Goal: Transaction & Acquisition: Purchase product/service

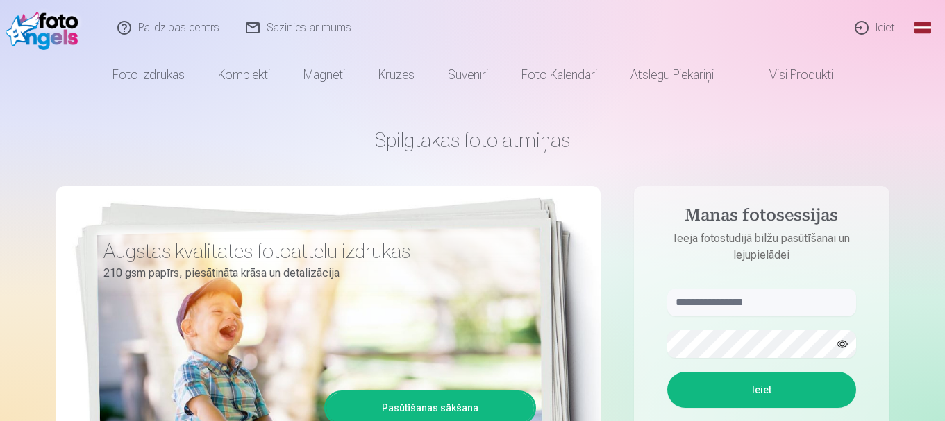
click at [887, 23] on link "Ieiet" at bounding box center [875, 28] width 67 height 56
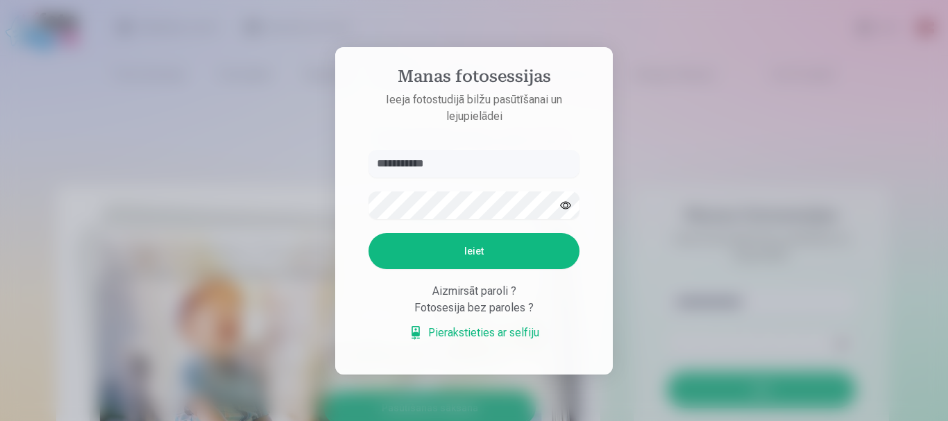
type input "**********"
click at [469, 254] on button "Ieiet" at bounding box center [474, 251] width 211 height 36
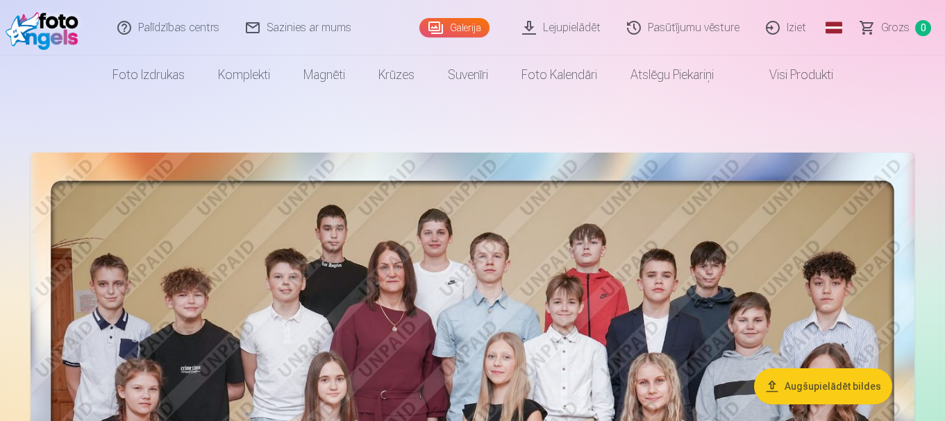
click at [568, 30] on link "Lejupielādēt" at bounding box center [562, 28] width 105 height 56
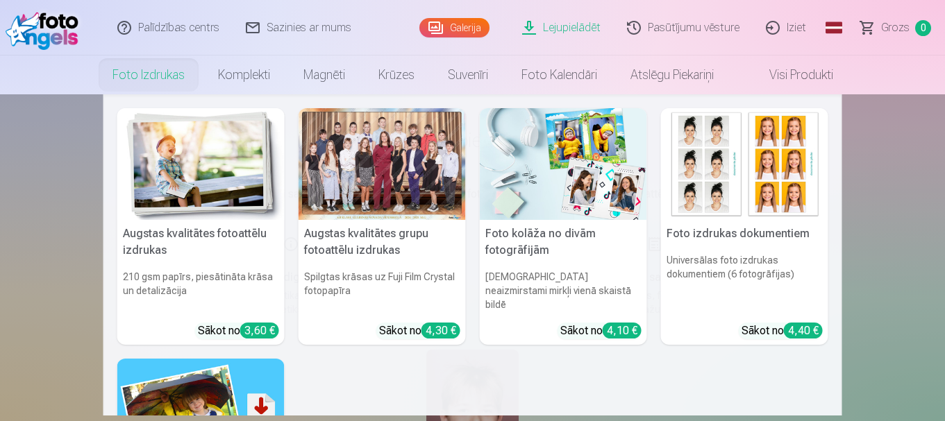
click at [141, 75] on link "Foto izdrukas" at bounding box center [149, 75] width 106 height 39
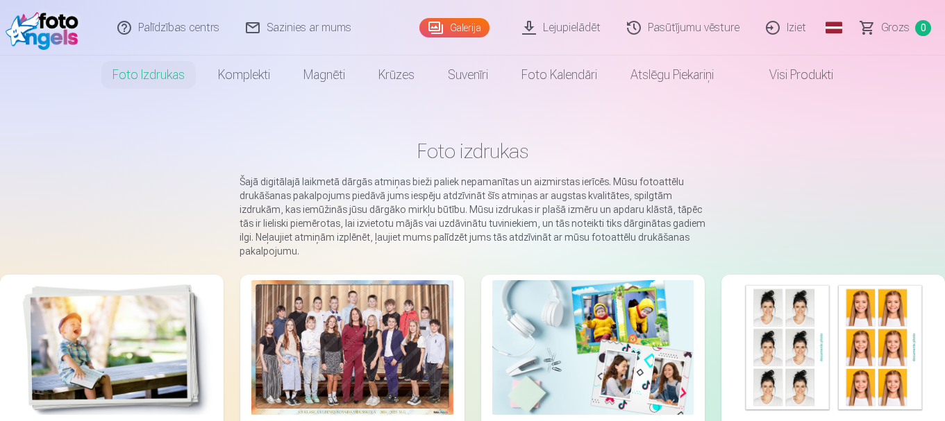
scroll to position [162, 0]
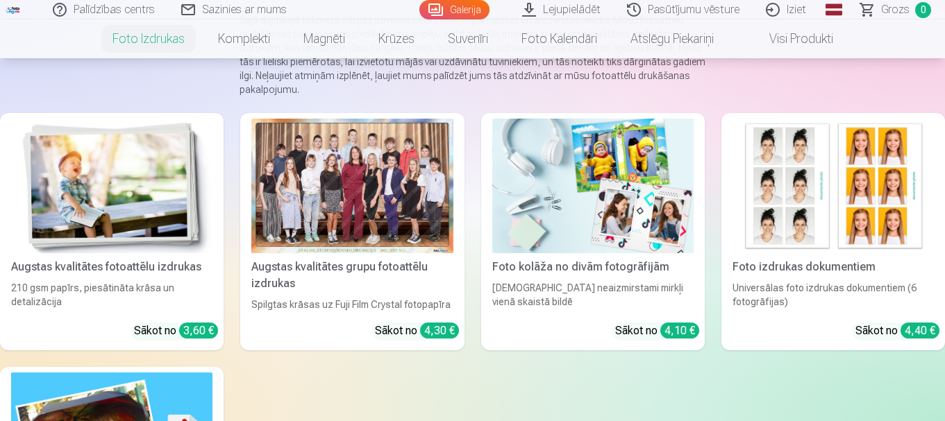
click at [350, 181] on div at bounding box center [351, 186] width 201 height 135
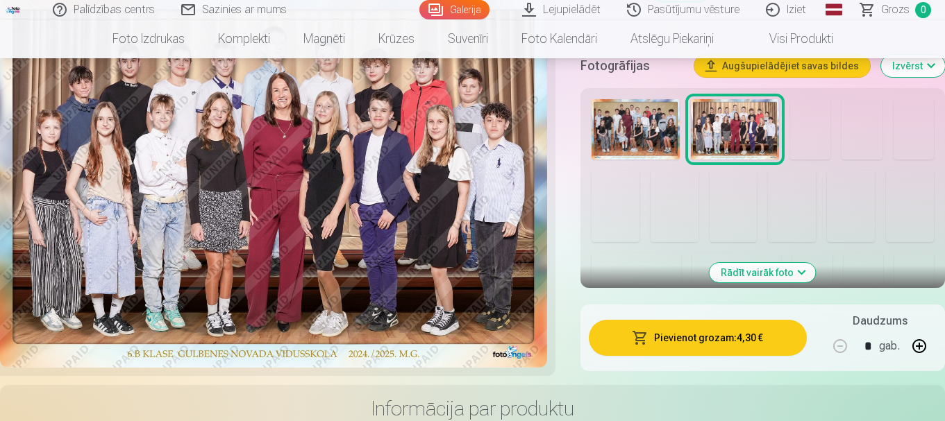
scroll to position [510, 0]
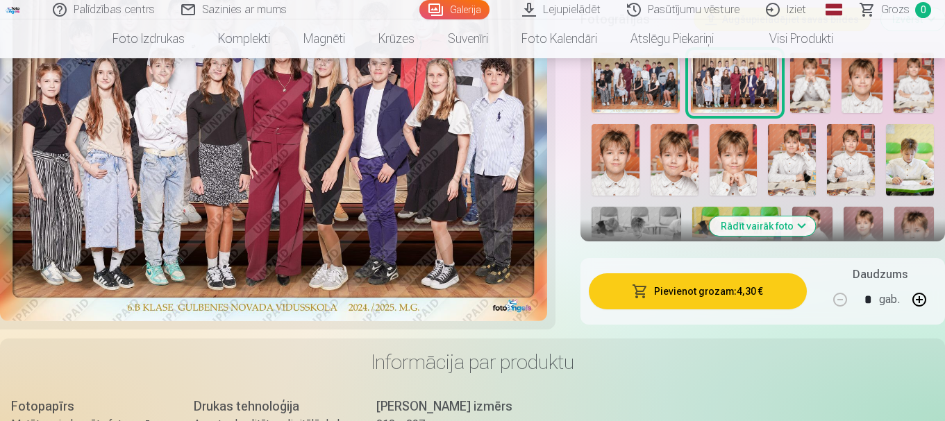
click at [705, 292] on button "Pievienot grozam : 4,30 €" at bounding box center [698, 292] width 218 height 36
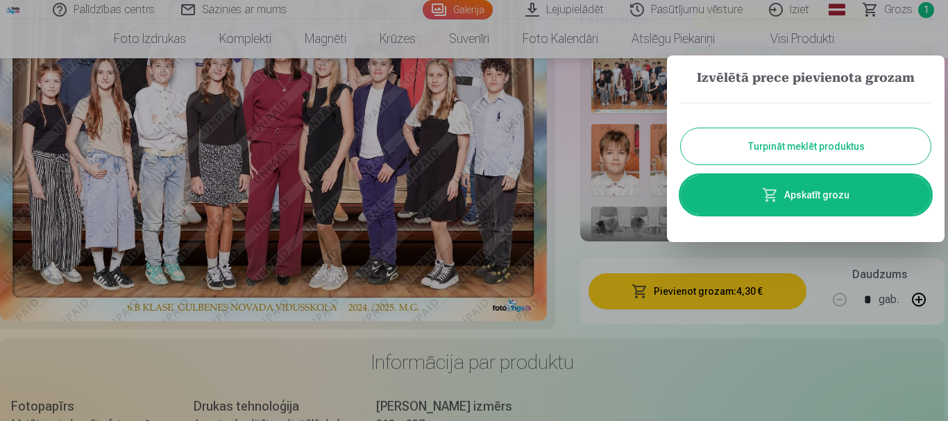
click at [803, 151] on button "Turpināt meklēt produktus" at bounding box center [806, 146] width 250 height 36
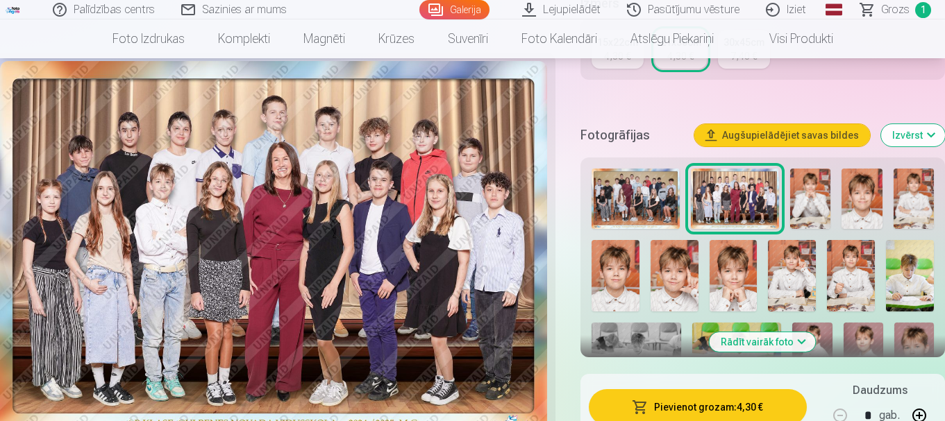
scroll to position [440, 0]
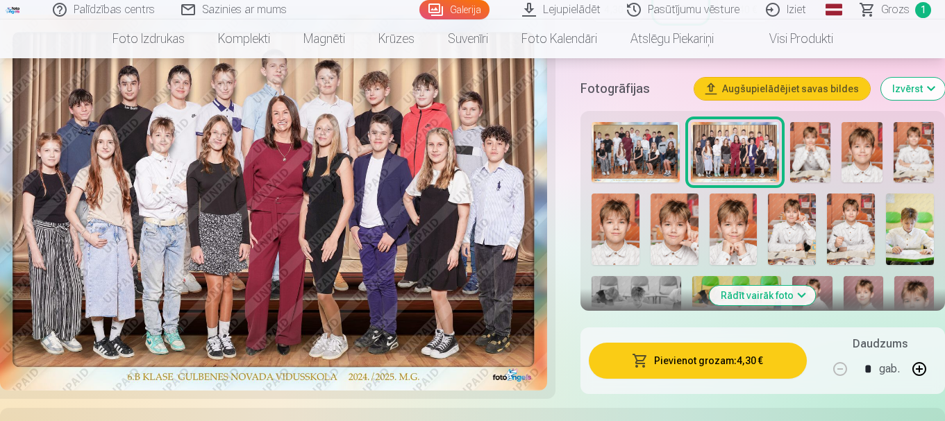
click at [771, 294] on button "Rādīt vairāk foto" at bounding box center [763, 295] width 106 height 19
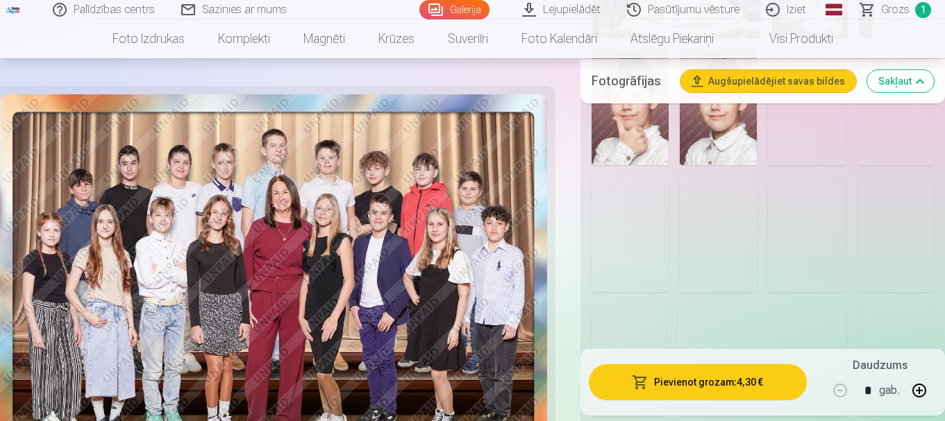
scroll to position [1250, 0]
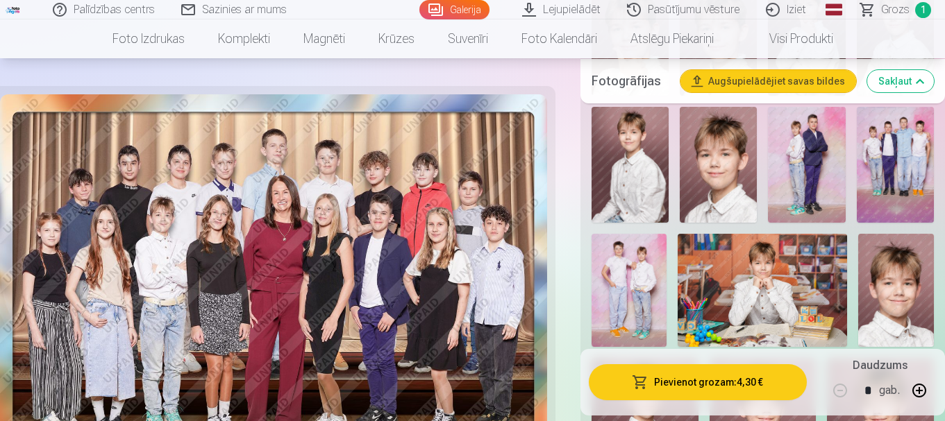
click at [901, 171] on img at bounding box center [895, 165] width 77 height 116
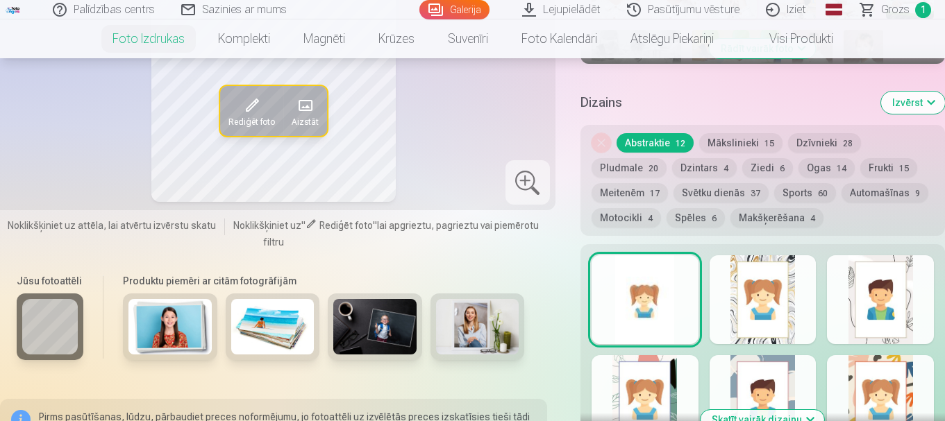
scroll to position [764, 0]
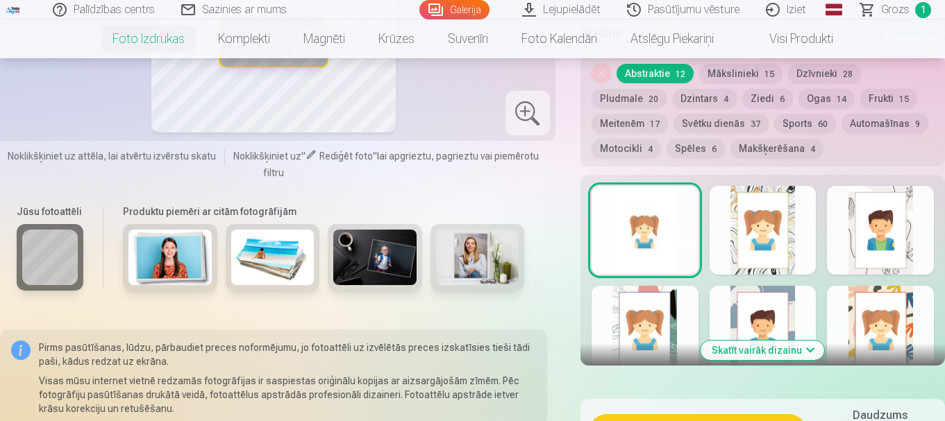
click at [808, 122] on button "Sports 60" at bounding box center [805, 123] width 62 height 19
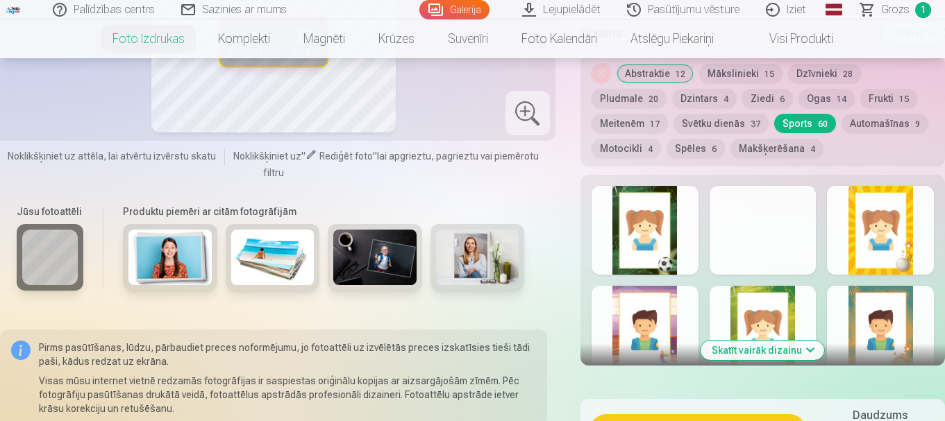
scroll to position [810, 0]
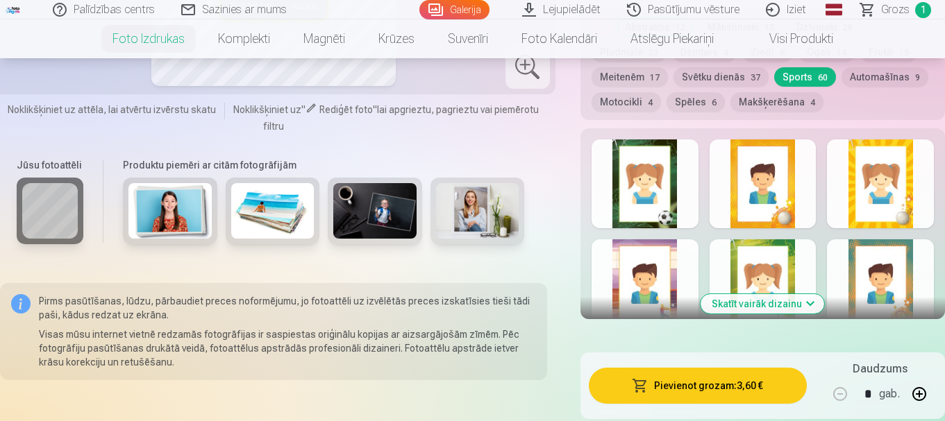
click at [778, 301] on button "Skatīt vairāk dizainu" at bounding box center [763, 303] width 124 height 19
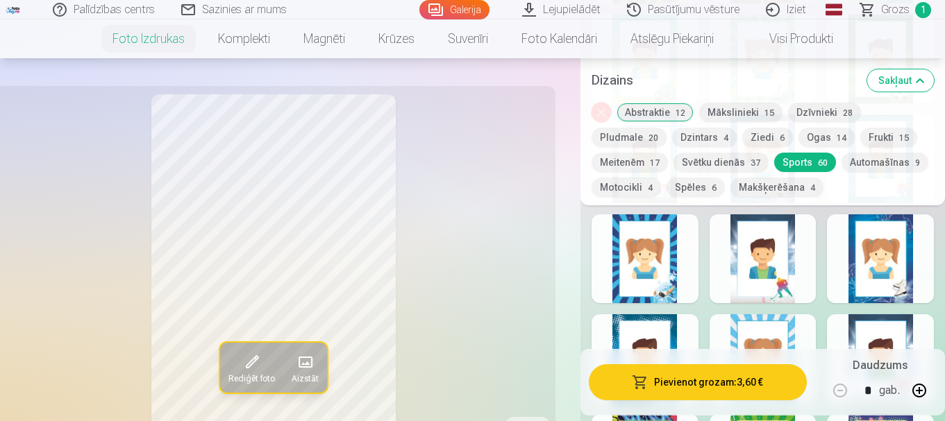
scroll to position [1088, 0]
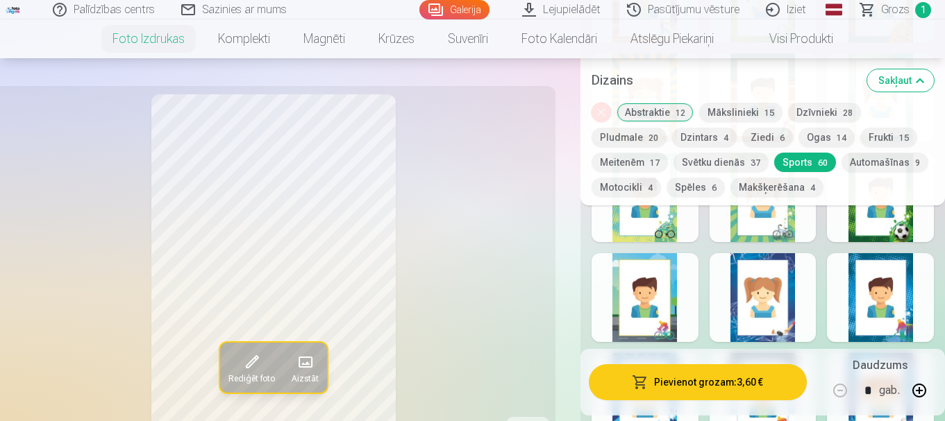
click at [909, 83] on button "Sakļaut" at bounding box center [900, 80] width 67 height 22
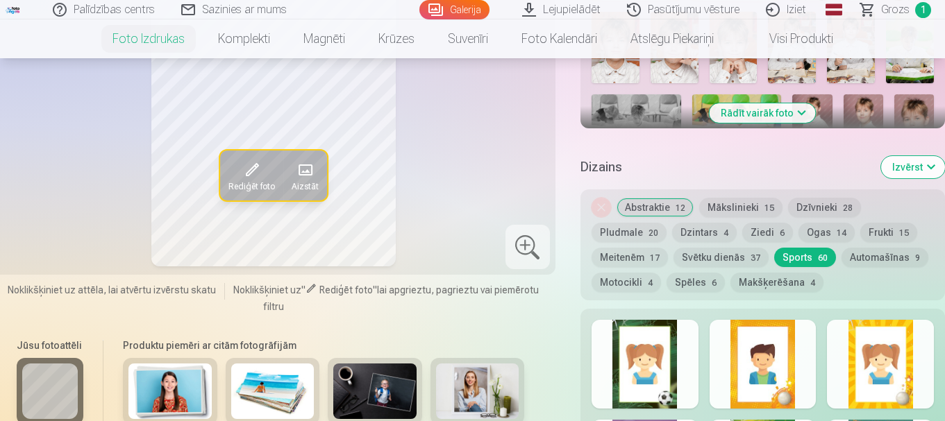
scroll to position [583, 0]
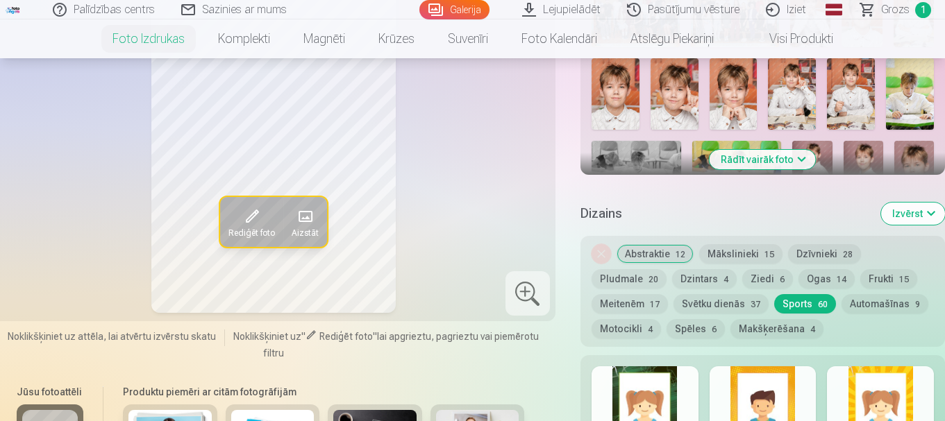
click at [772, 153] on button "Rādīt vairāk foto" at bounding box center [763, 159] width 106 height 19
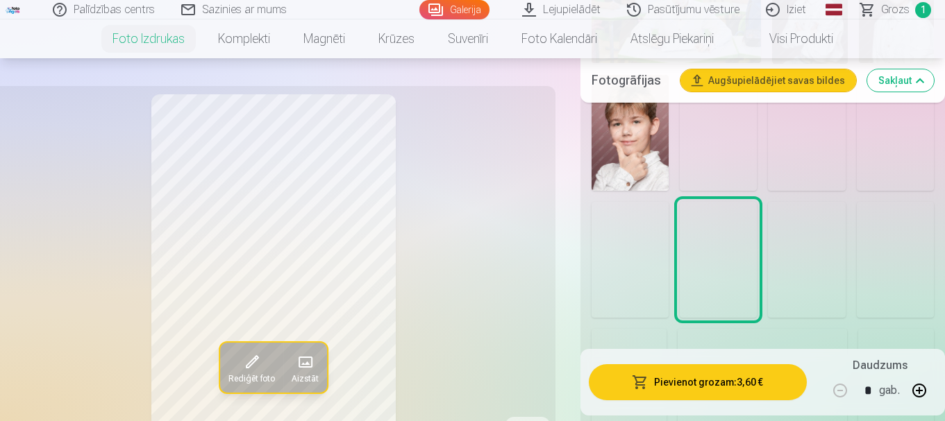
scroll to position [1255, 0]
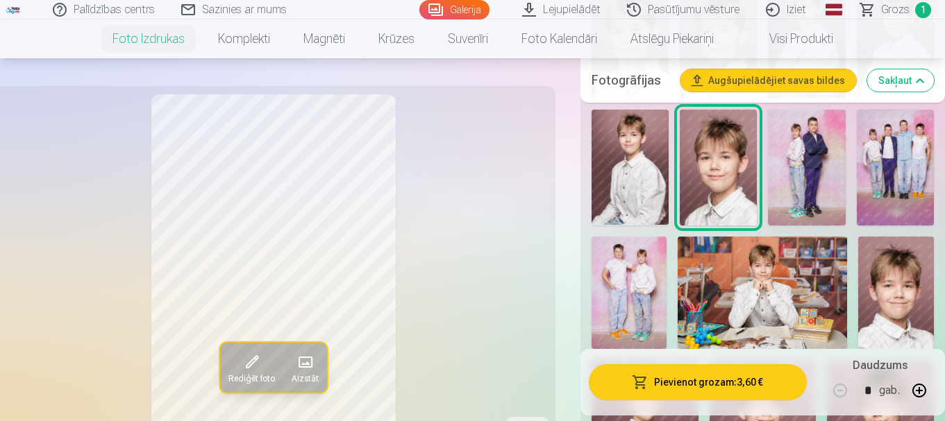
click at [889, 171] on img at bounding box center [895, 168] width 77 height 116
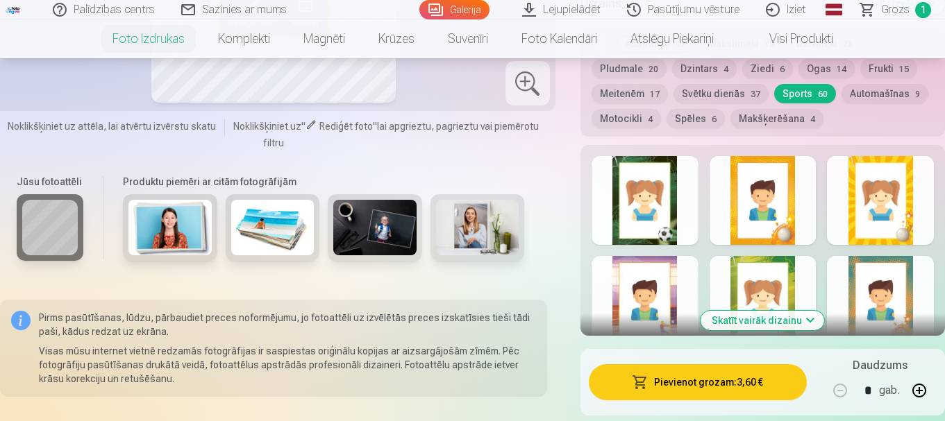
scroll to position [2041, 0]
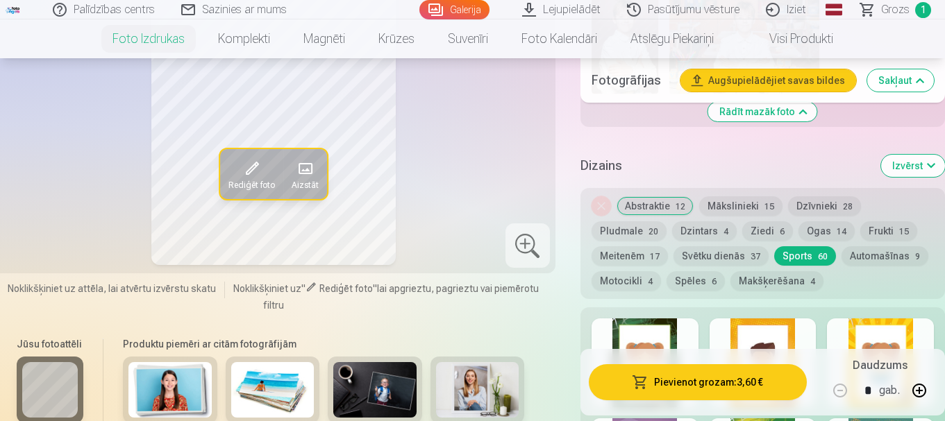
click at [805, 258] on button "Sports 60" at bounding box center [805, 255] width 62 height 19
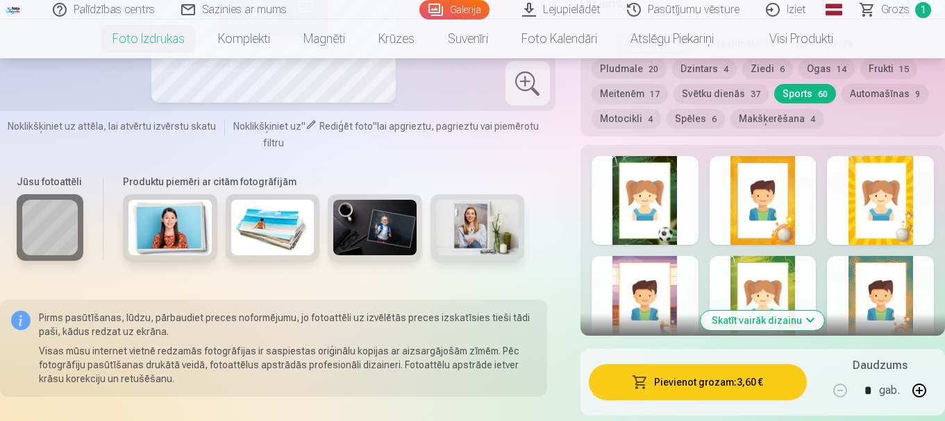
scroll to position [2343, 0]
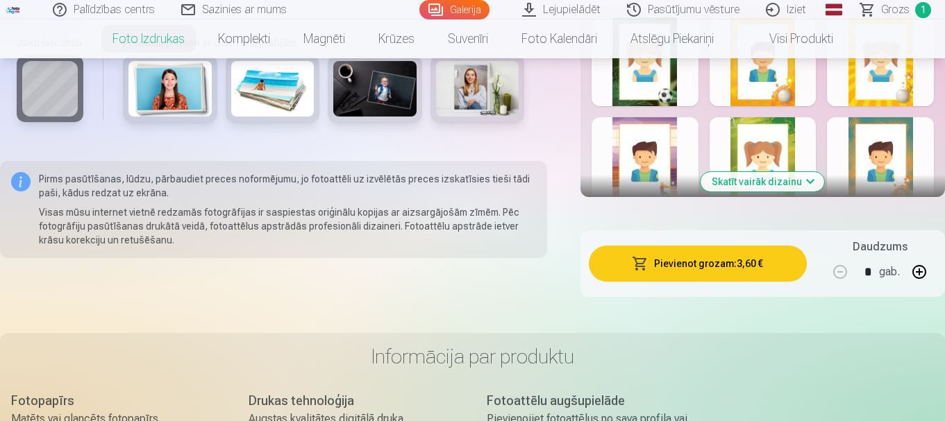
click at [745, 183] on button "Skatīt vairāk dizainu" at bounding box center [763, 181] width 124 height 19
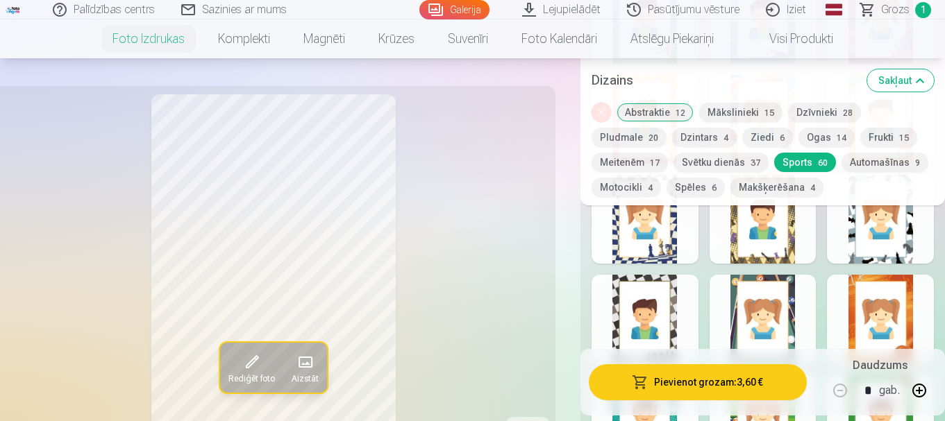
scroll to position [3546, 0]
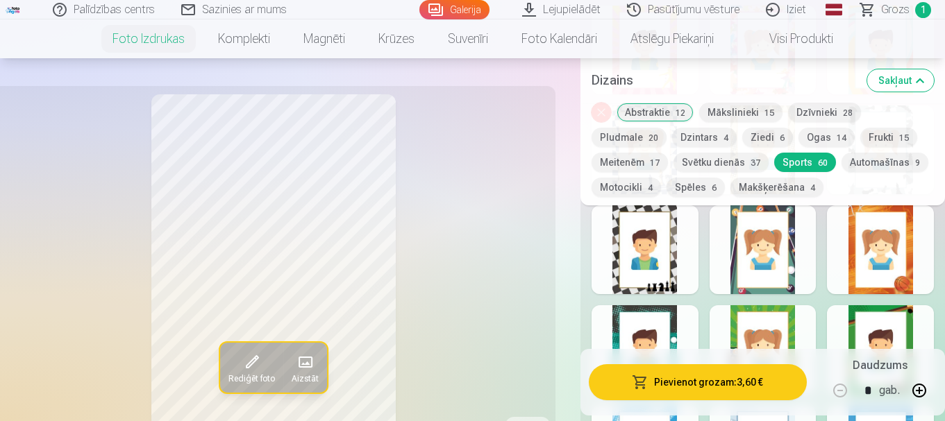
click at [885, 254] on div at bounding box center [880, 250] width 107 height 89
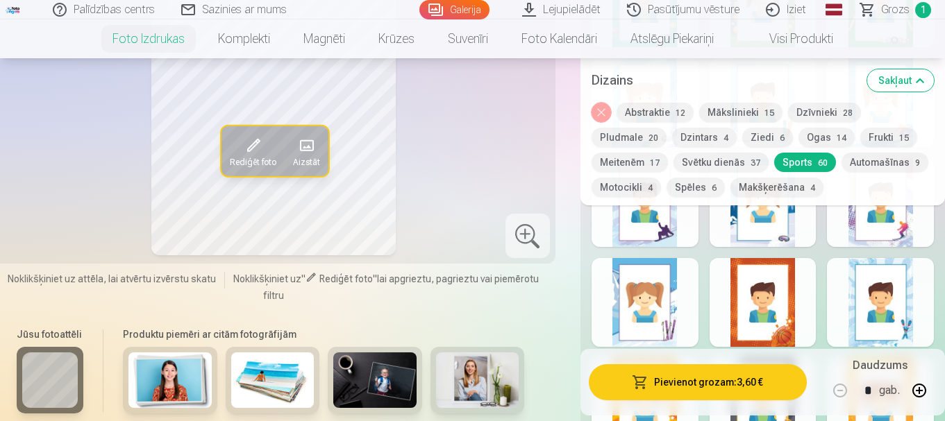
scroll to position [3985, 0]
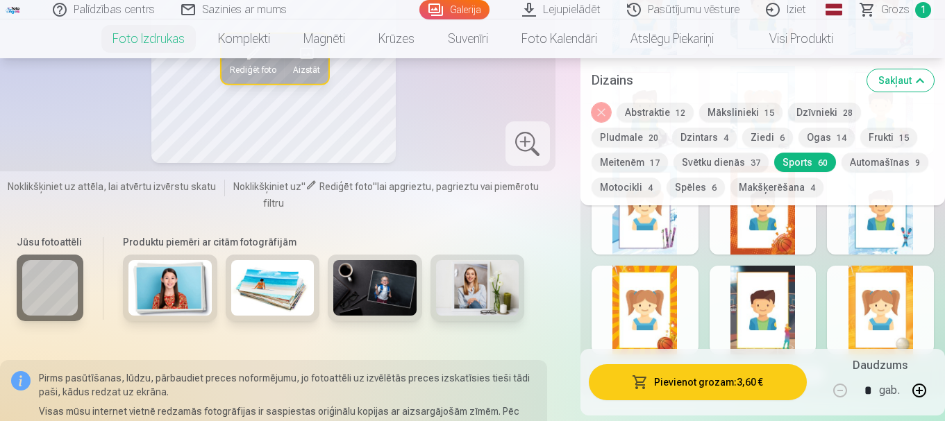
click at [762, 233] on div at bounding box center [763, 210] width 107 height 89
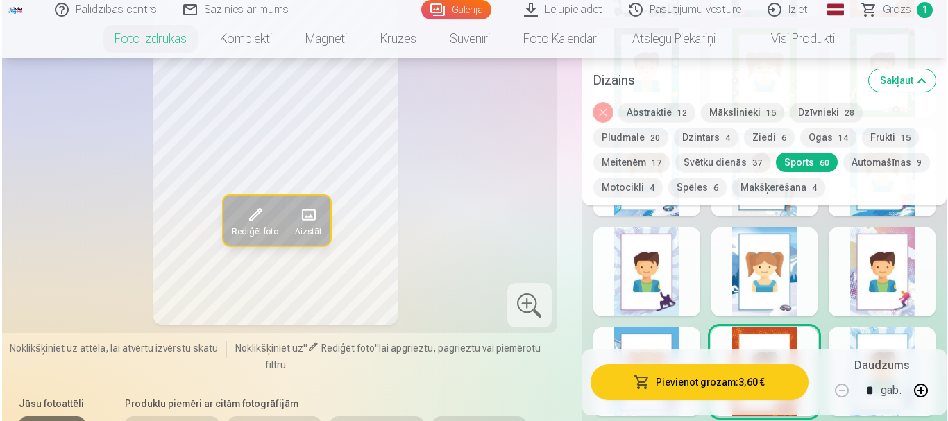
scroll to position [3662, 0]
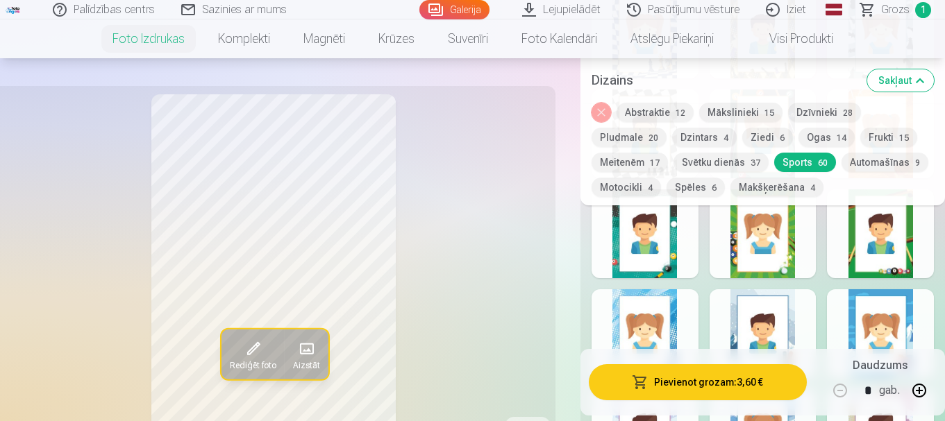
click at [706, 380] on button "Pievienot grozam : 3,60 €" at bounding box center [698, 382] width 218 height 36
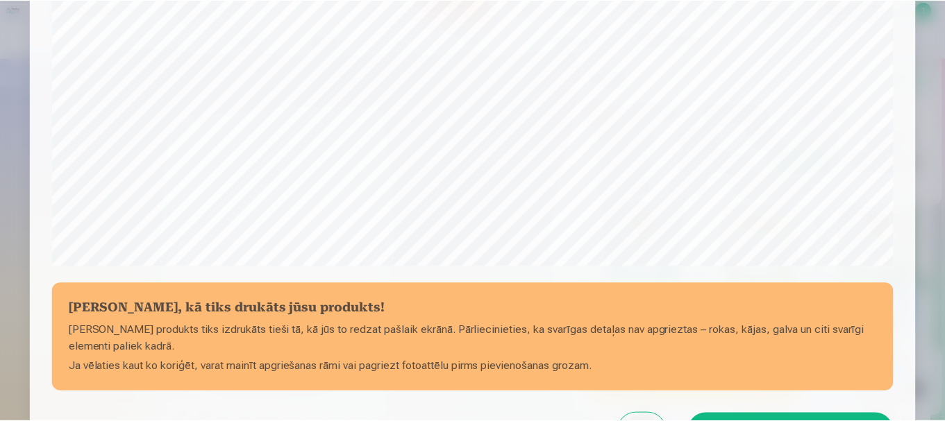
scroll to position [532, 0]
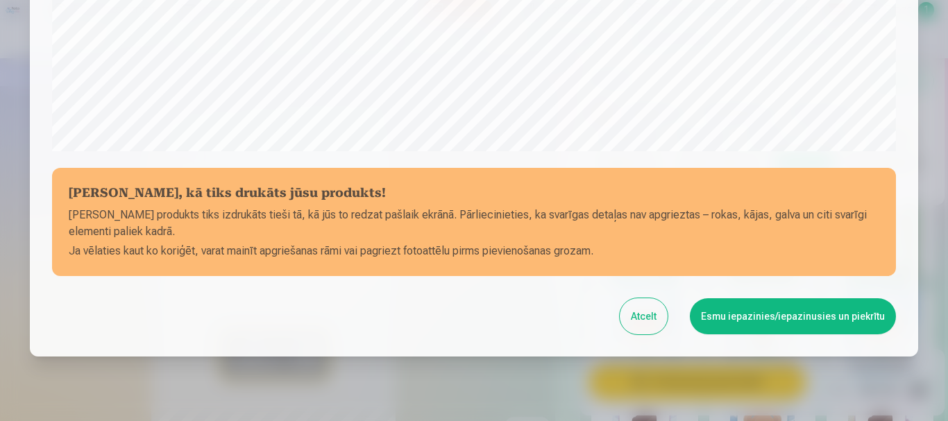
click at [786, 319] on button "Esmu iepazinies/iepazinusies un piekrītu" at bounding box center [793, 317] width 206 height 36
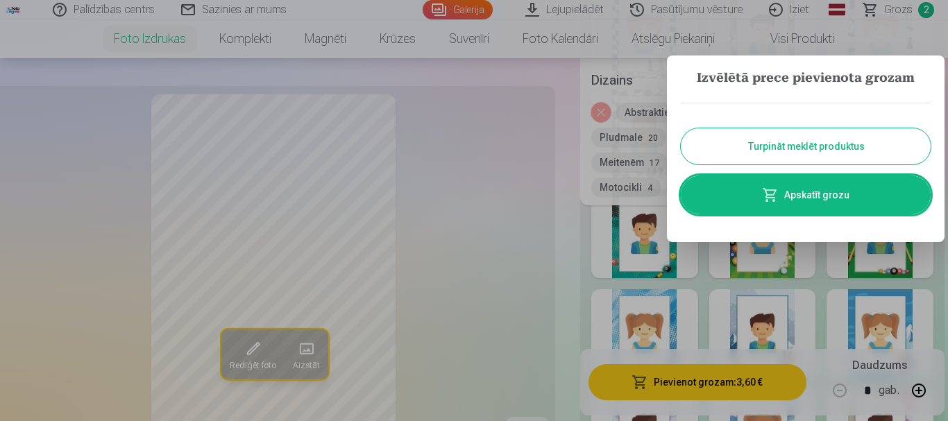
click at [805, 151] on button "Turpināt meklēt produktus" at bounding box center [806, 146] width 250 height 36
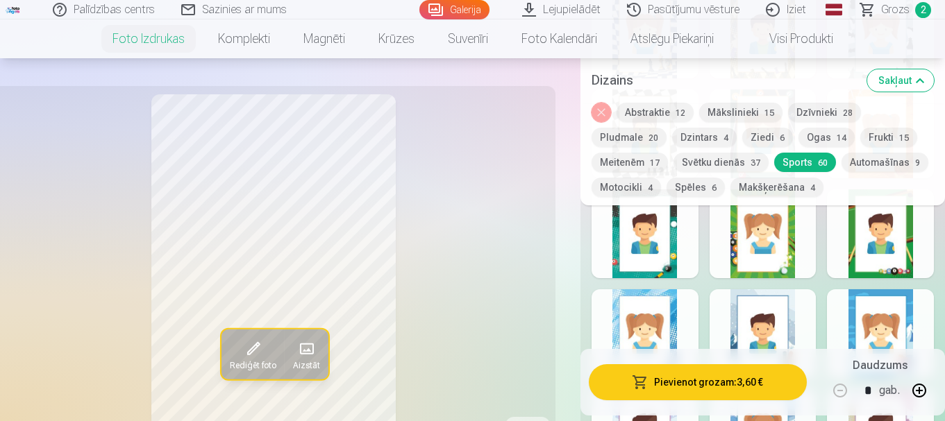
click at [896, 81] on button "Sakļaut" at bounding box center [900, 80] width 67 height 22
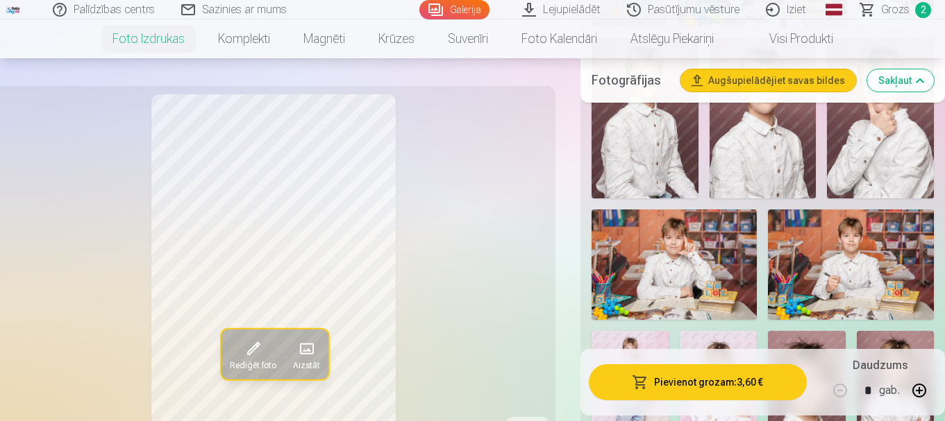
scroll to position [1554, 0]
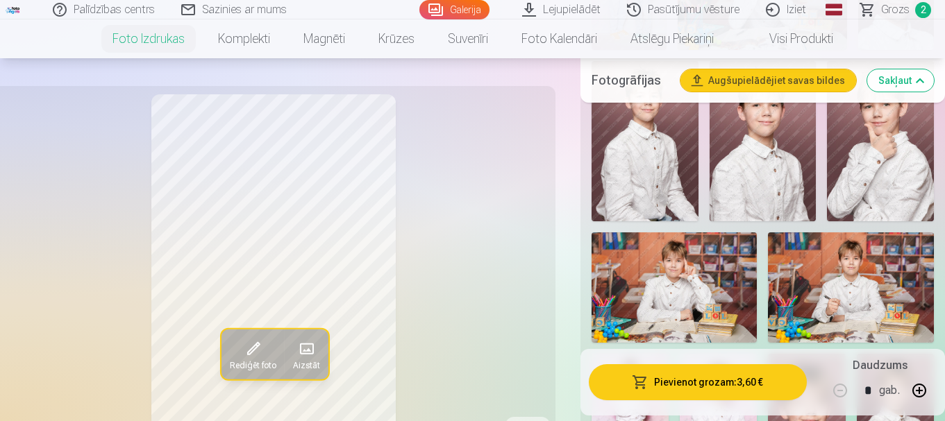
click at [842, 299] on img at bounding box center [851, 288] width 166 height 110
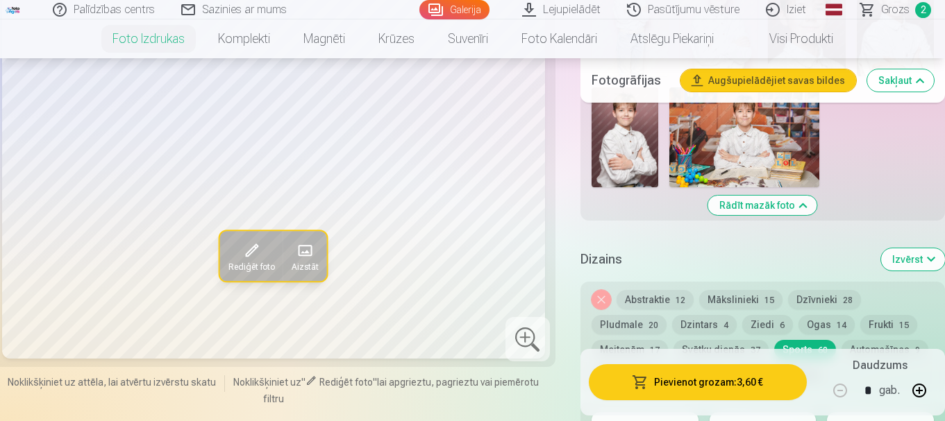
scroll to position [2063, 0]
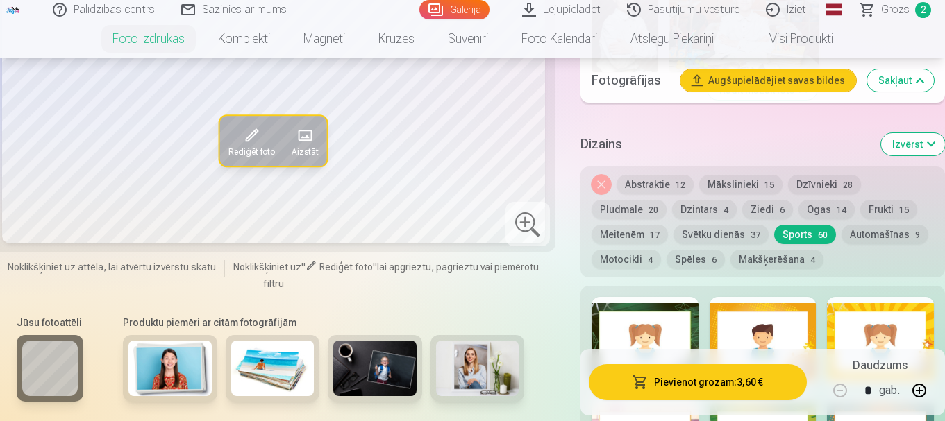
click at [757, 259] on button "Makšķerēšana 4" at bounding box center [776, 259] width 93 height 19
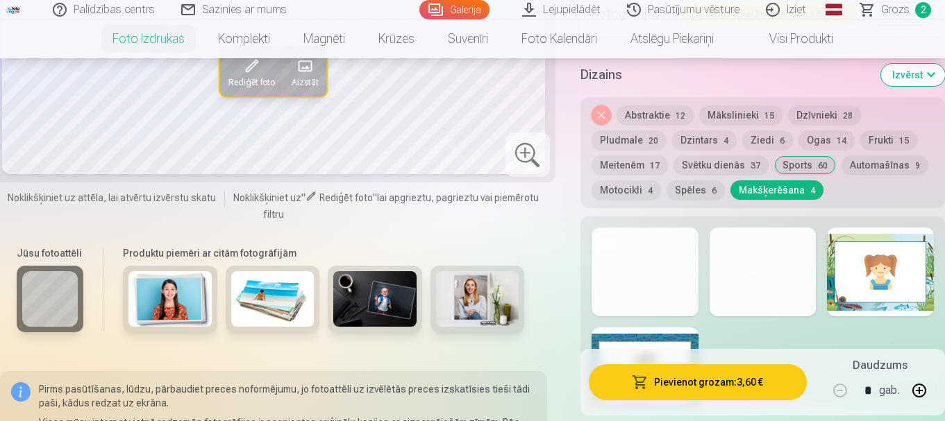
scroll to position [2225, 0]
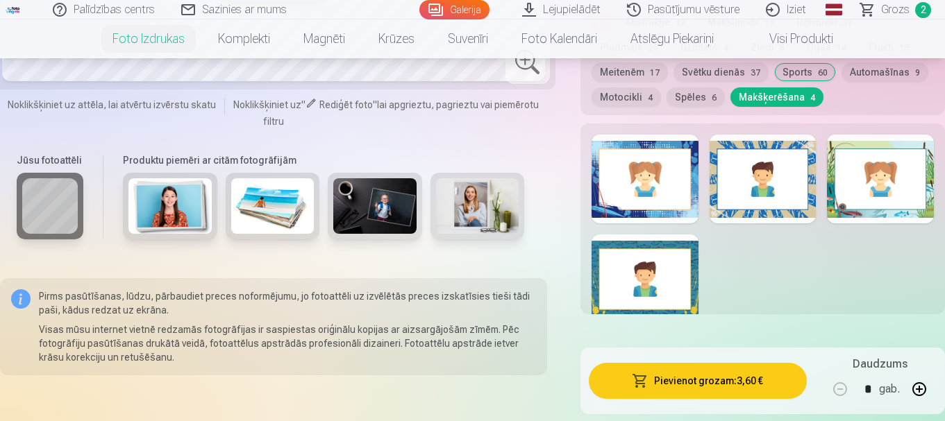
click at [667, 293] on div at bounding box center [645, 279] width 107 height 89
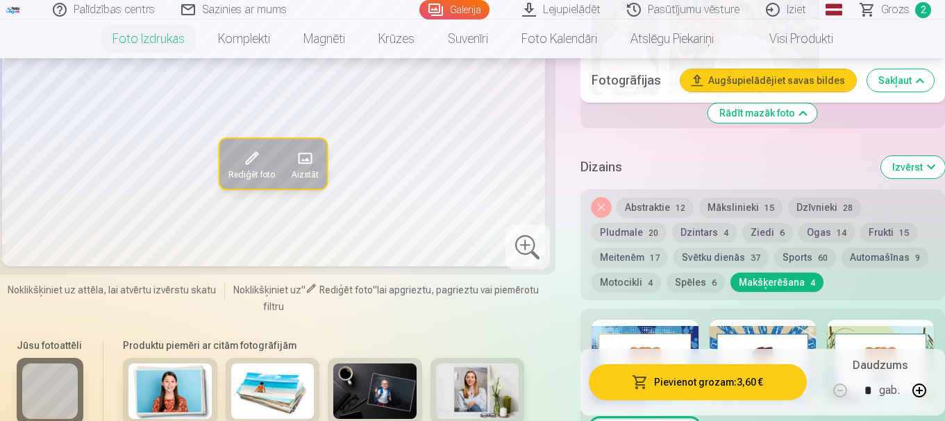
scroll to position [2156, 0]
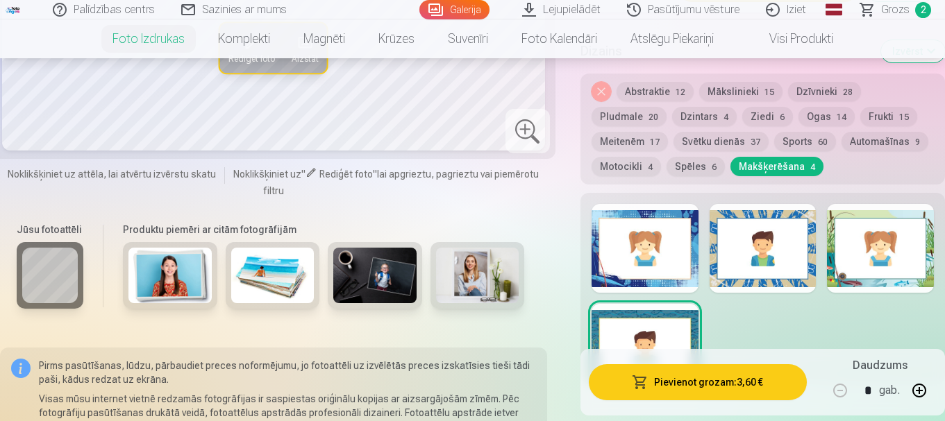
click at [764, 276] on div at bounding box center [763, 248] width 107 height 89
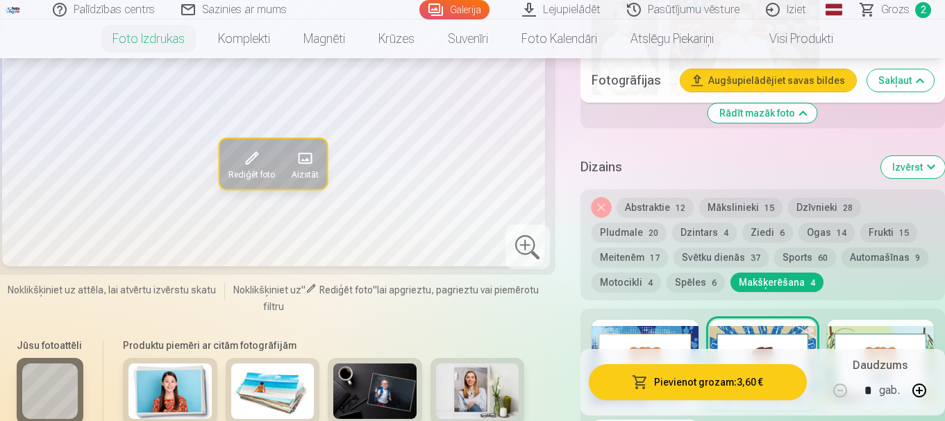
scroll to position [2109, 0]
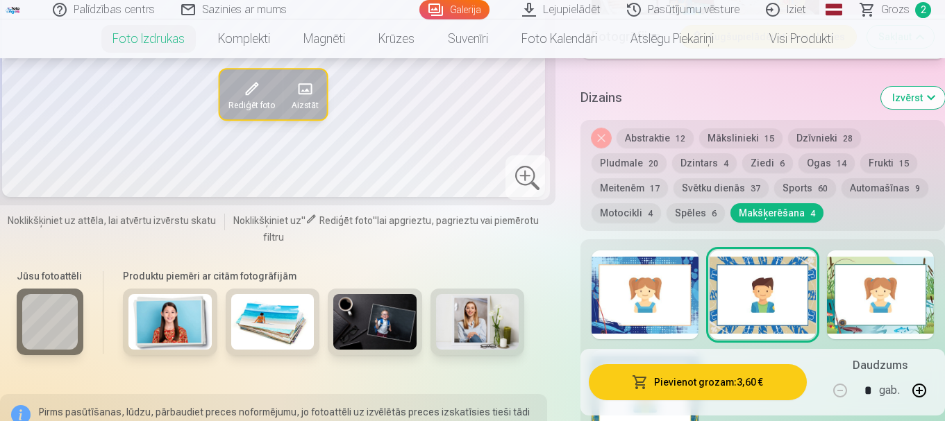
click at [656, 305] on div at bounding box center [645, 295] width 107 height 89
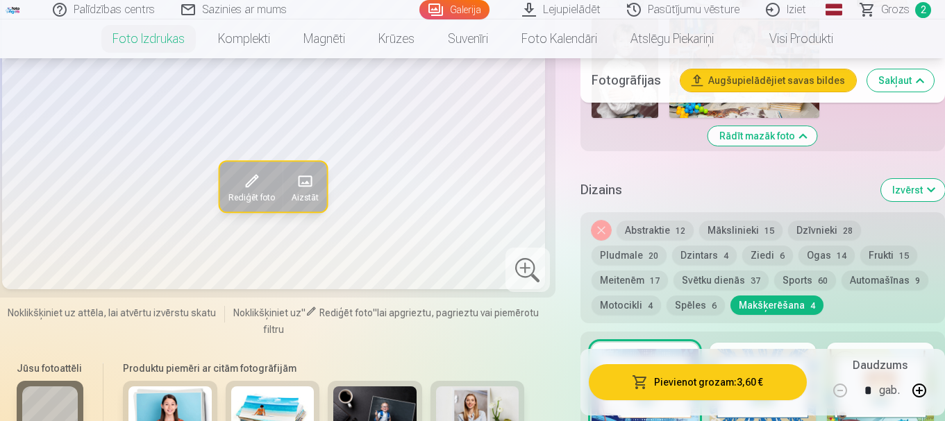
scroll to position [2132, 0]
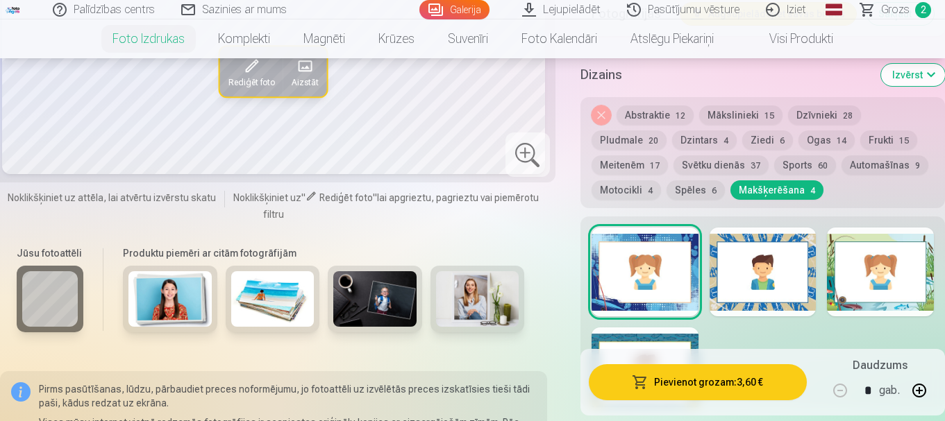
click at [875, 274] on div at bounding box center [880, 272] width 107 height 89
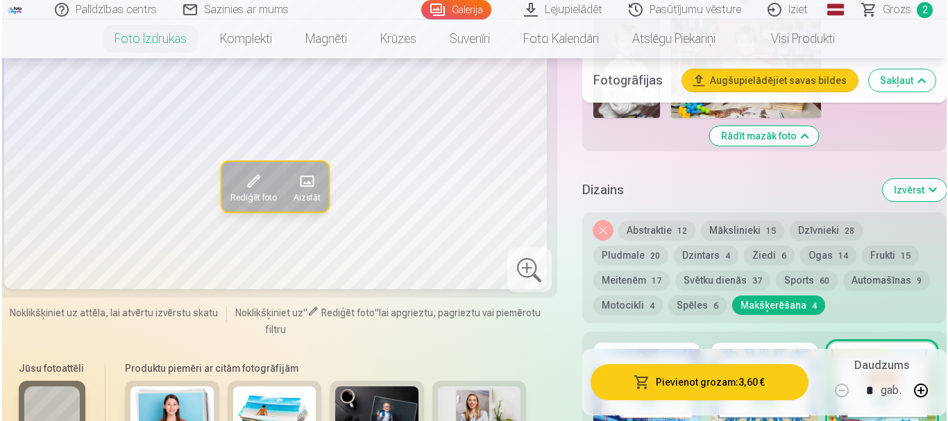
scroll to position [2086, 0]
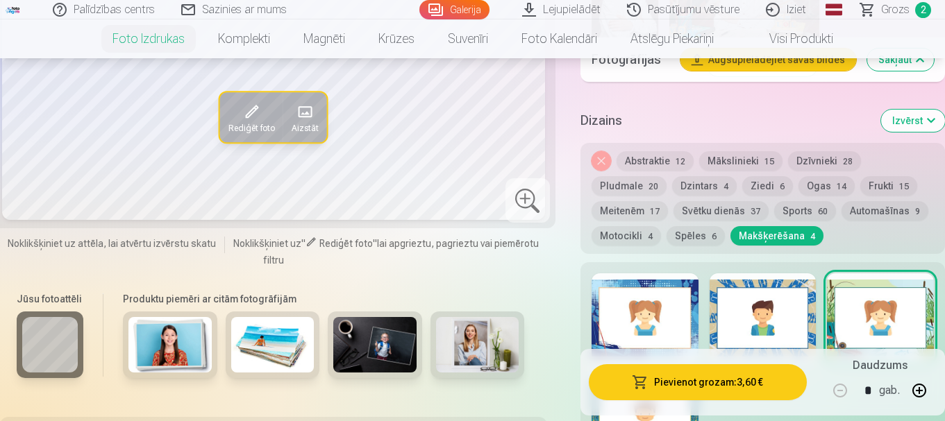
click at [701, 384] on button "Pievienot grozam : 3,60 €" at bounding box center [698, 382] width 218 height 36
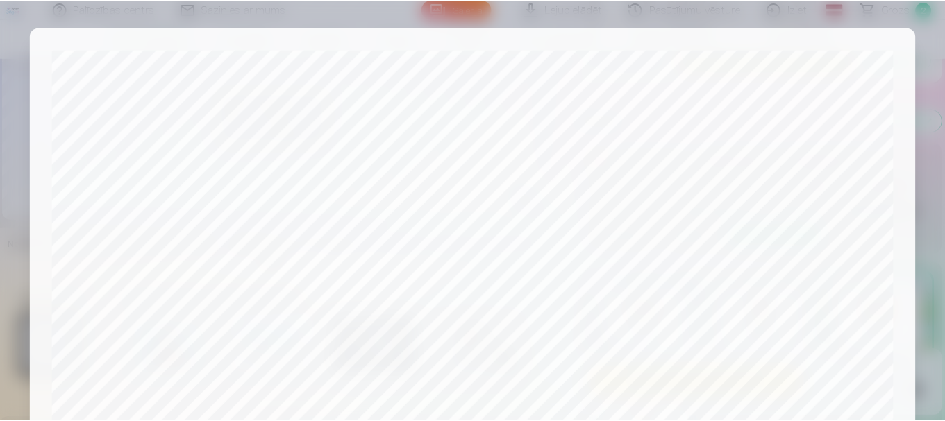
scroll to position [578, 0]
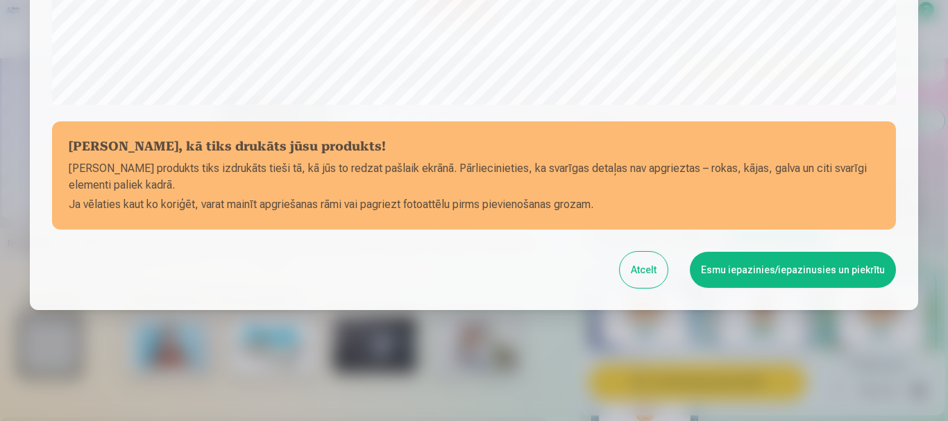
click at [780, 269] on button "Esmu iepazinies/iepazinusies un piekrītu" at bounding box center [793, 270] width 206 height 36
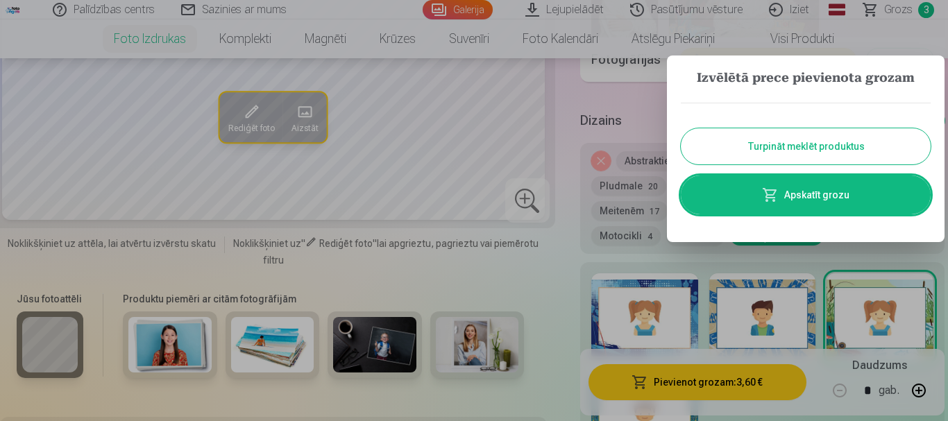
click at [828, 144] on button "Turpināt meklēt produktus" at bounding box center [806, 146] width 250 height 36
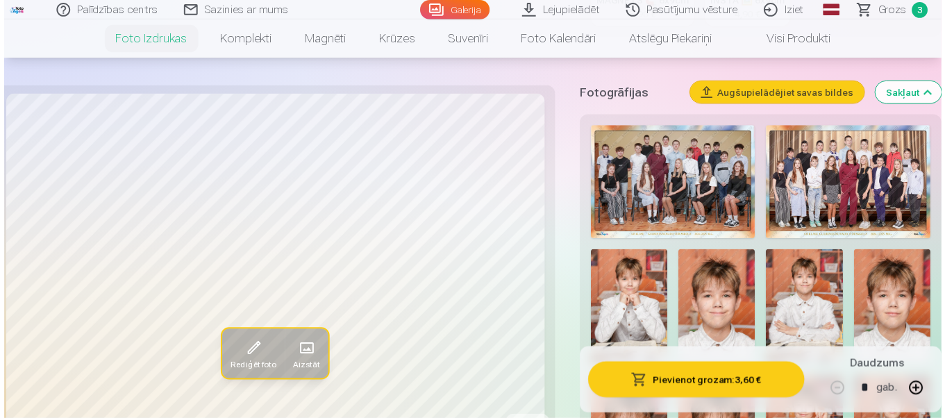
scroll to position [420, 0]
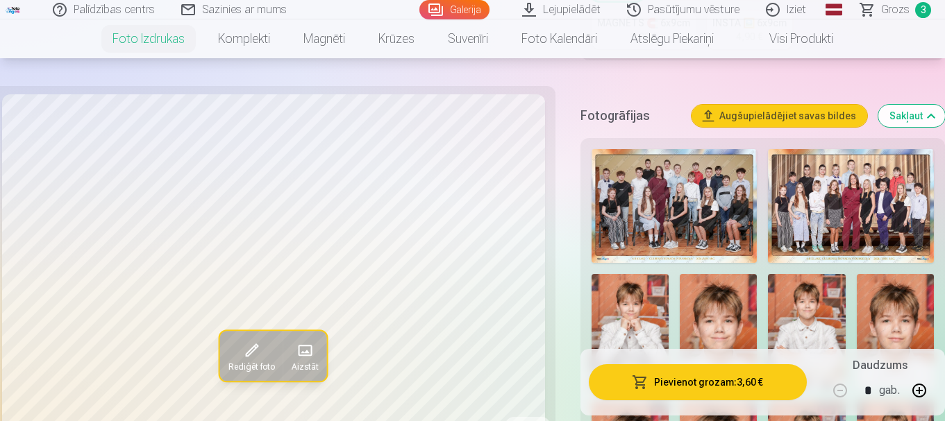
click at [649, 189] on img at bounding box center [675, 206] width 166 height 114
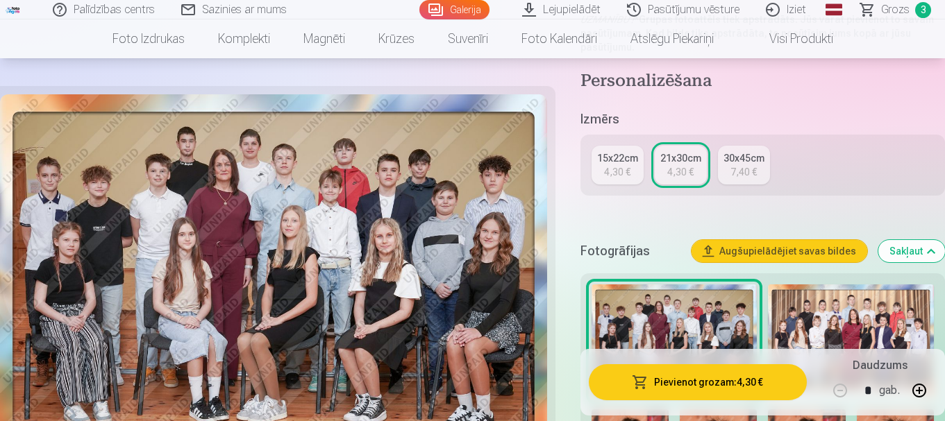
scroll to position [370, 0]
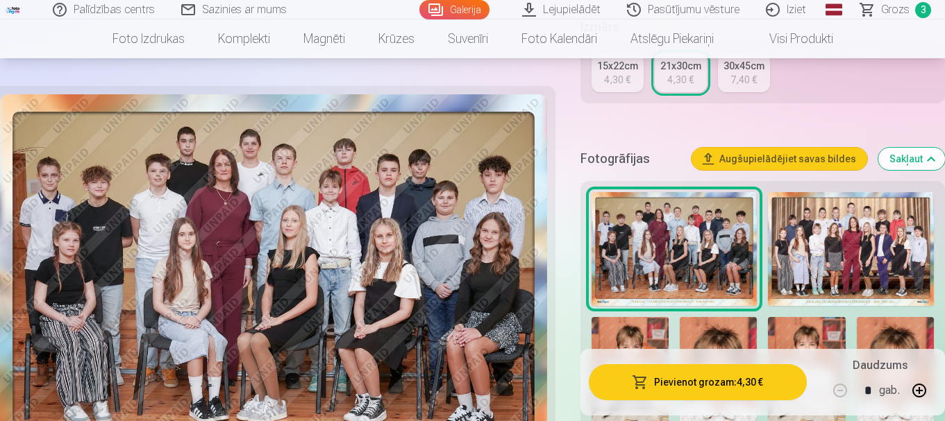
click at [822, 240] on img at bounding box center [851, 249] width 166 height 114
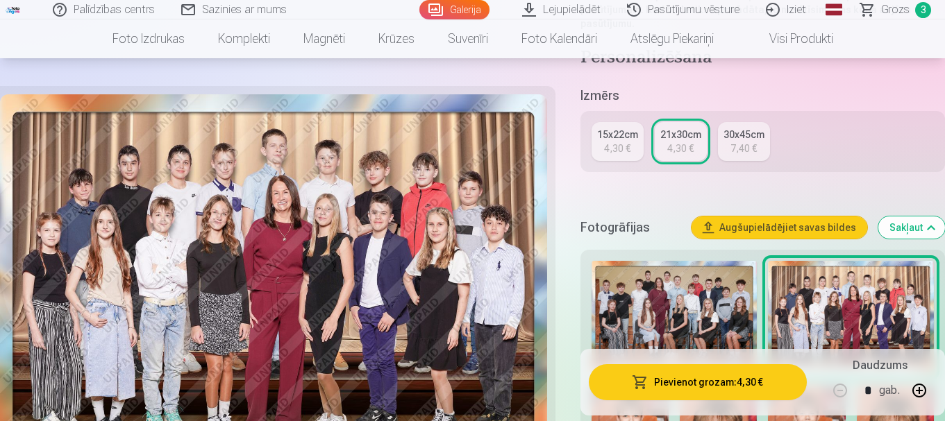
scroll to position [371, 0]
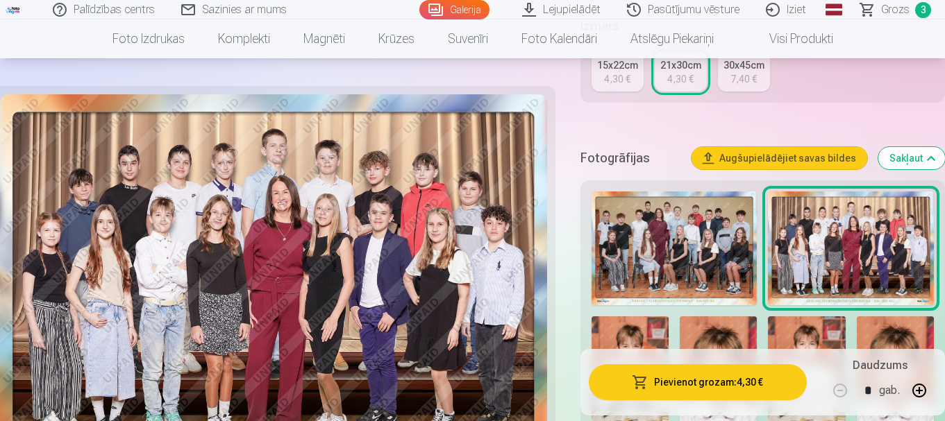
click at [701, 259] on img at bounding box center [675, 249] width 166 height 114
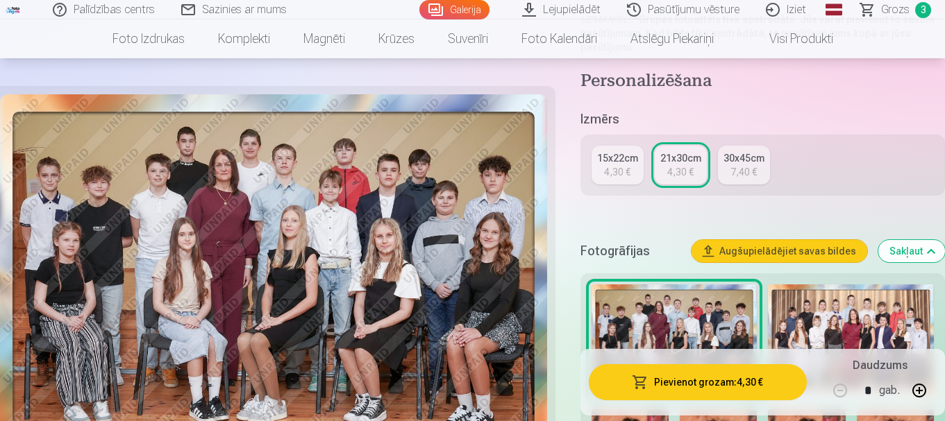
scroll to position [370, 0]
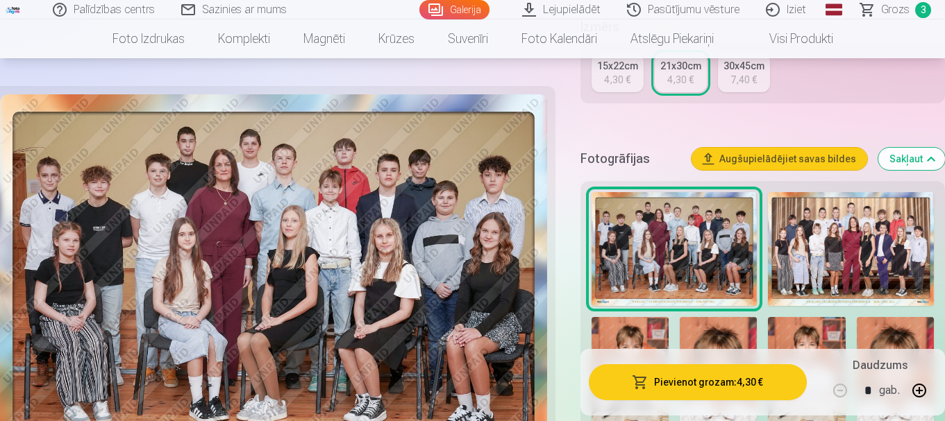
click at [847, 257] on img at bounding box center [851, 249] width 166 height 114
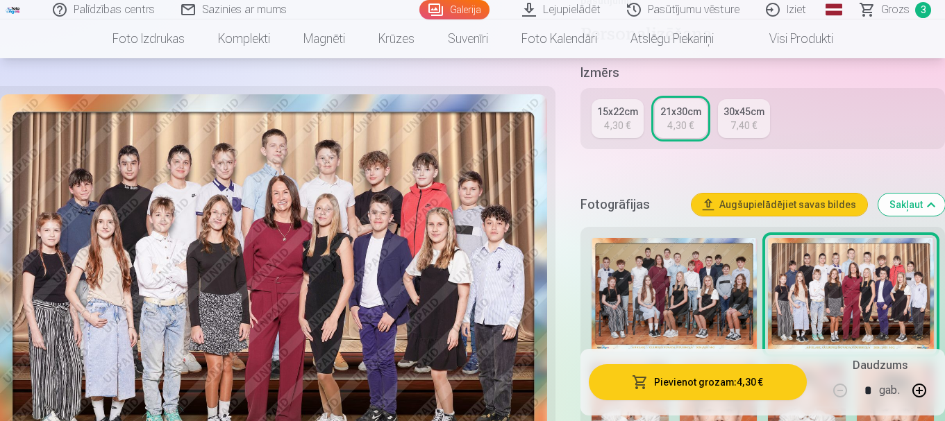
scroll to position [417, 0]
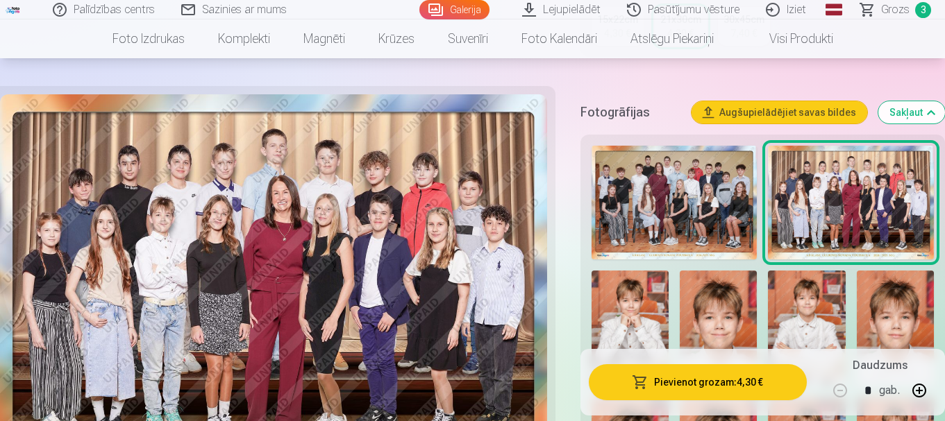
drag, startPoint x: 92, startPoint y: 72, endPoint x: 146, endPoint y: 77, distance: 54.4
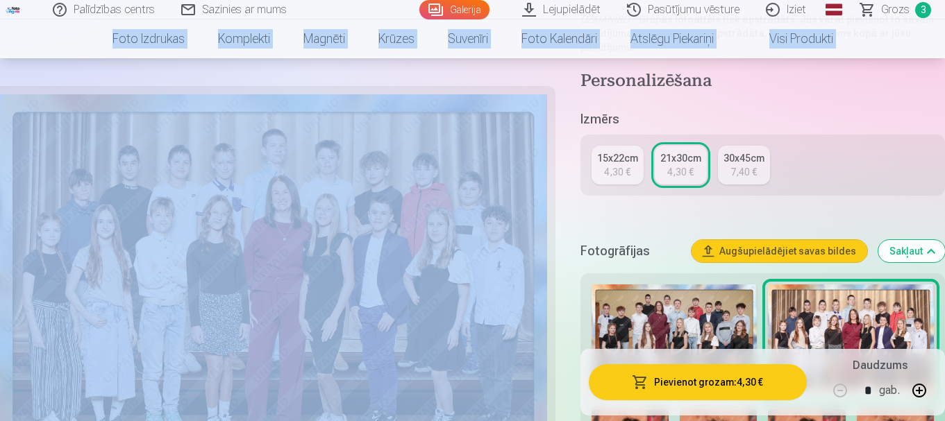
scroll to position [301, 0]
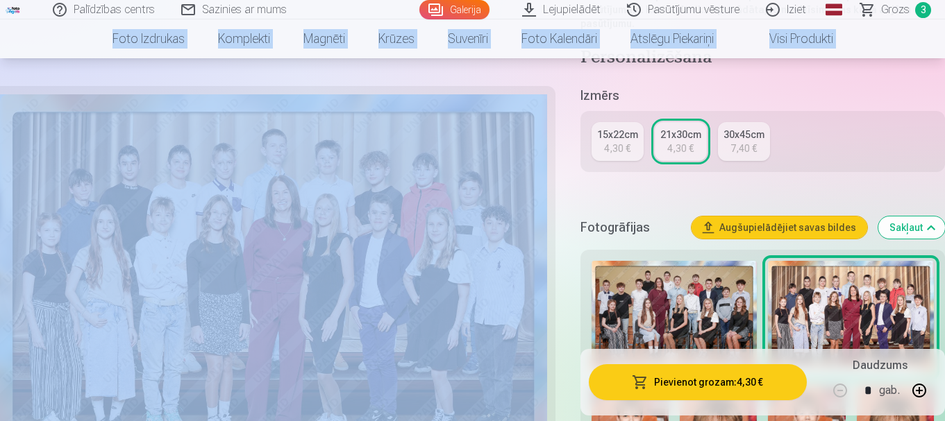
click at [723, 317] on img at bounding box center [675, 318] width 166 height 114
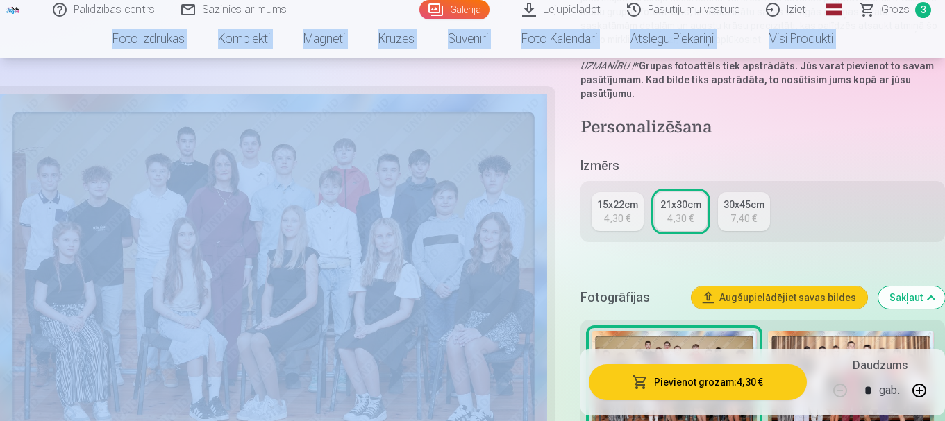
scroll to position [301, 0]
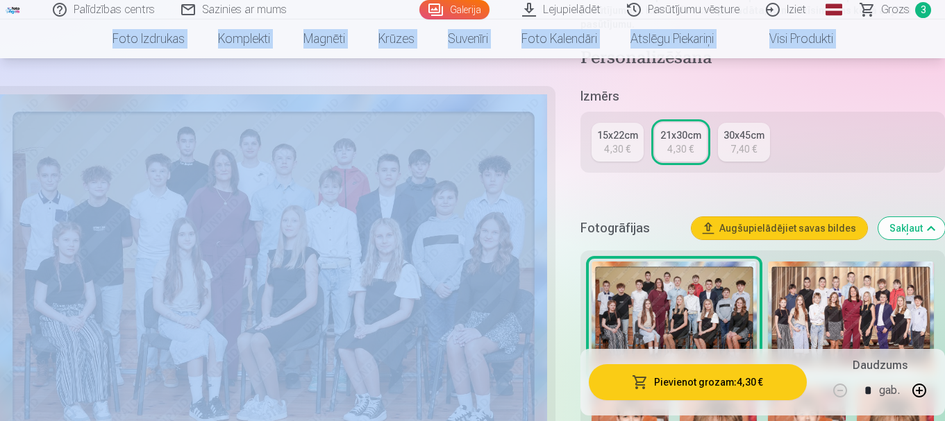
click at [828, 312] on img at bounding box center [851, 319] width 166 height 114
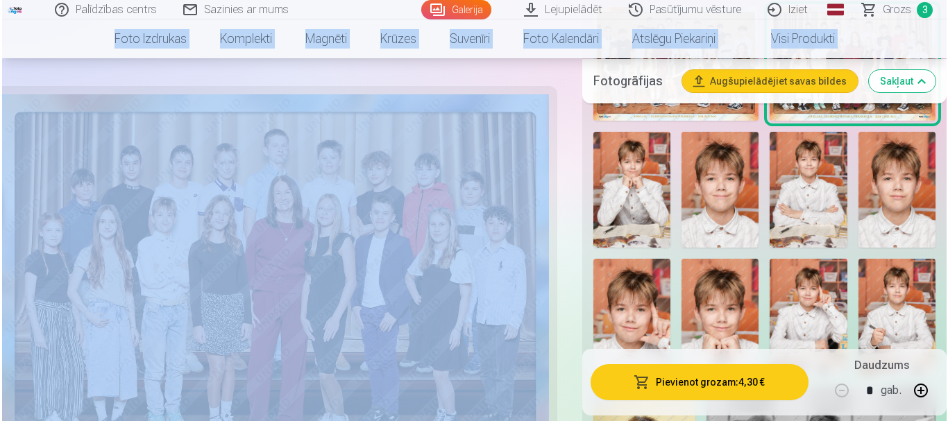
scroll to position [718, 0]
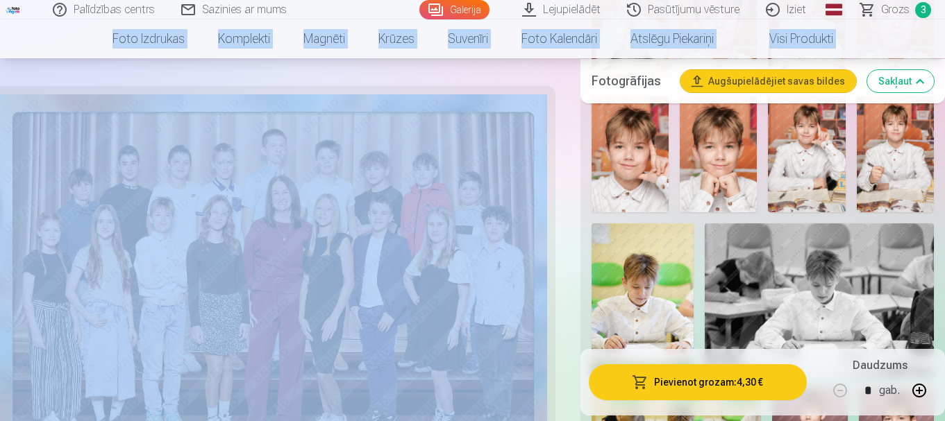
click at [699, 377] on button "Pievienot grozam : 4,30 €" at bounding box center [698, 382] width 218 height 36
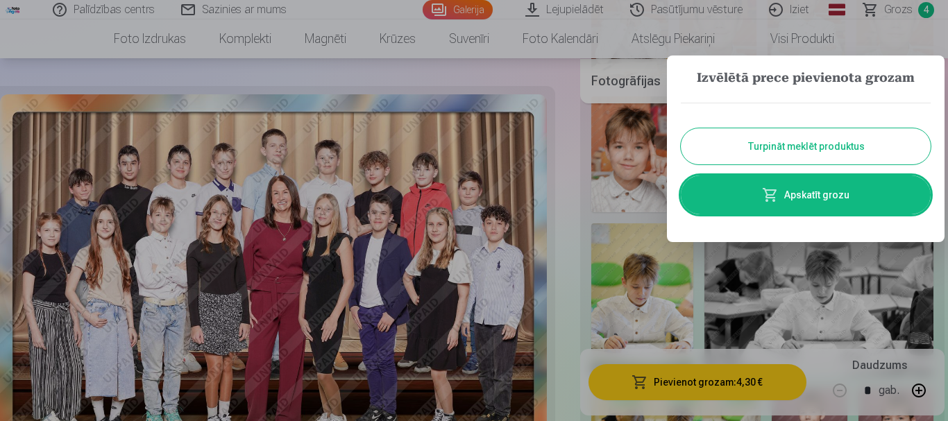
click at [820, 192] on link "Apskatīt grozu" at bounding box center [806, 195] width 250 height 39
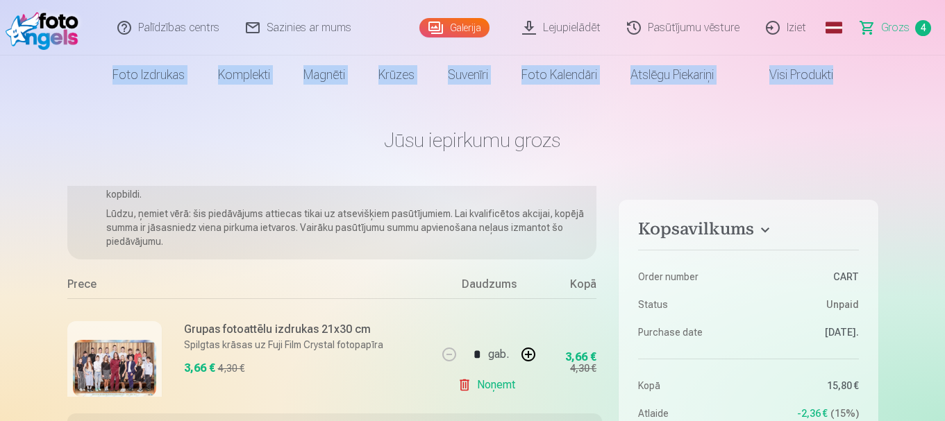
scroll to position [173, 0]
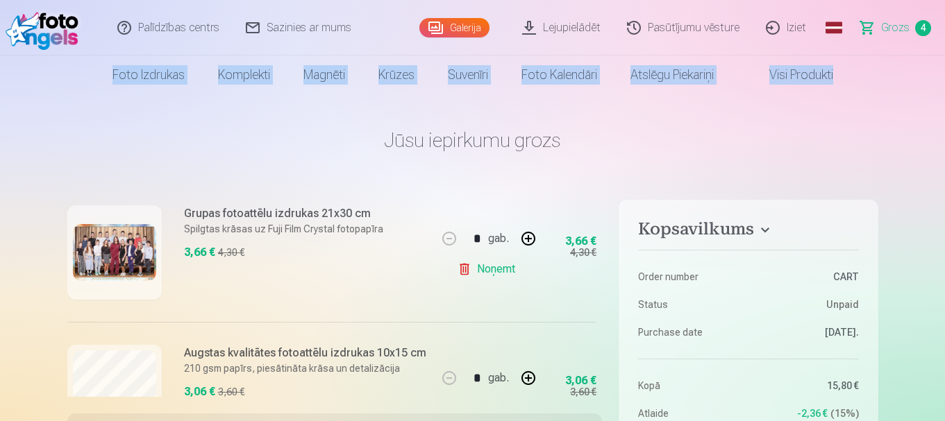
click at [482, 270] on link "Noņemt" at bounding box center [489, 269] width 63 height 28
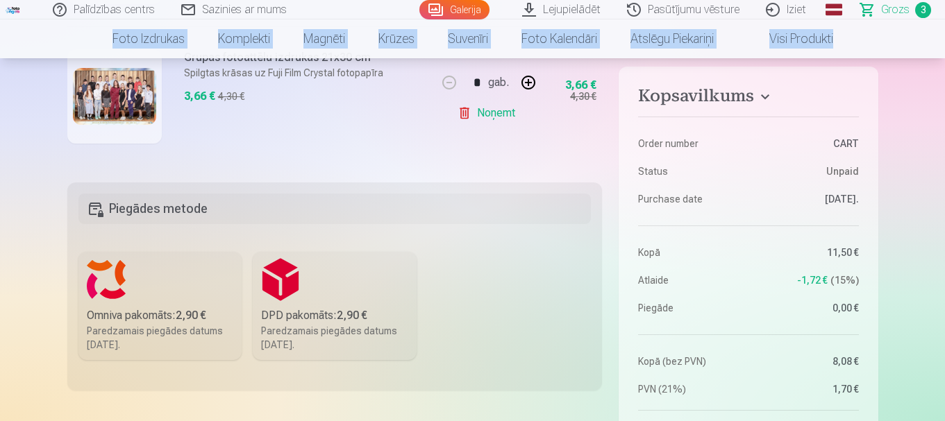
scroll to position [255, 0]
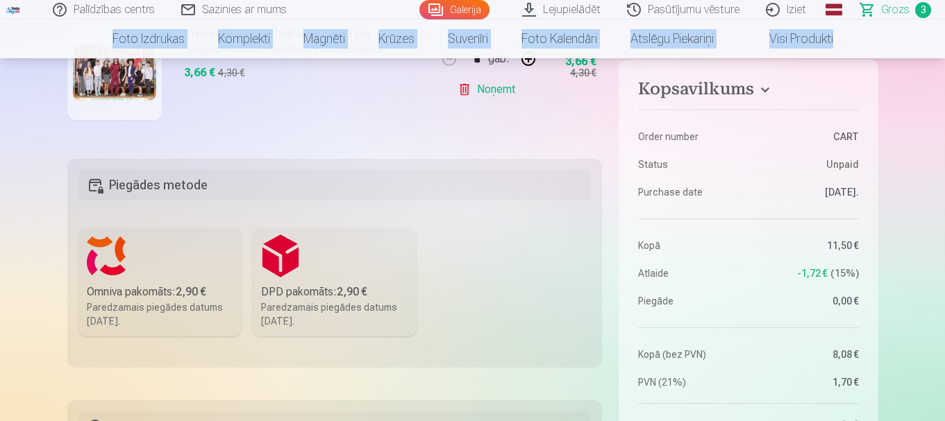
click at [103, 270] on label "Omniva pakomāts : 2,90 € Paredzamais piegādes datums 20.09.2025." at bounding box center [160, 282] width 164 height 108
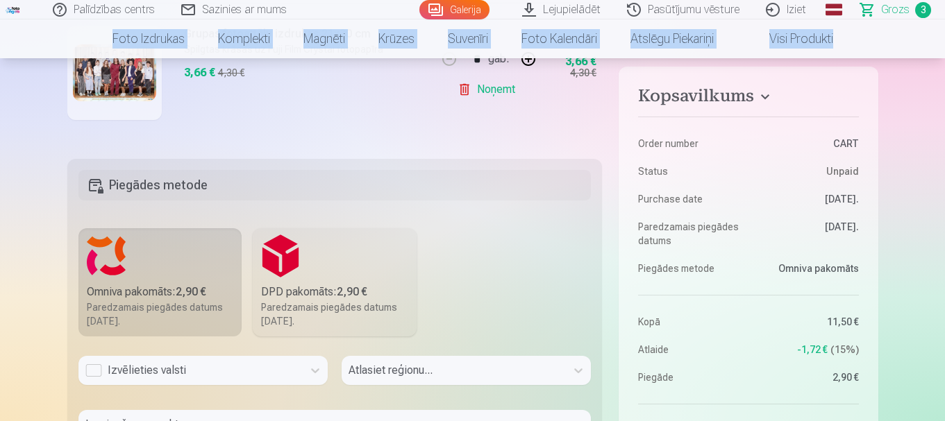
scroll to position [370, 0]
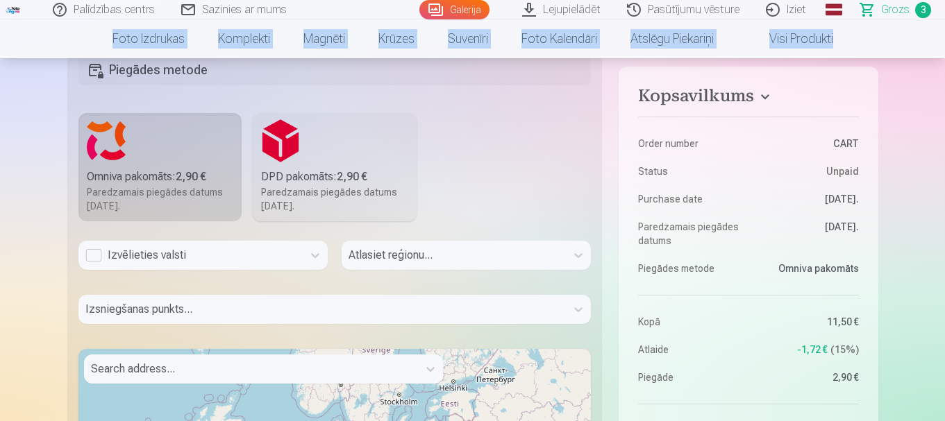
click at [91, 260] on div "Izvēlieties valsti" at bounding box center [190, 255] width 210 height 17
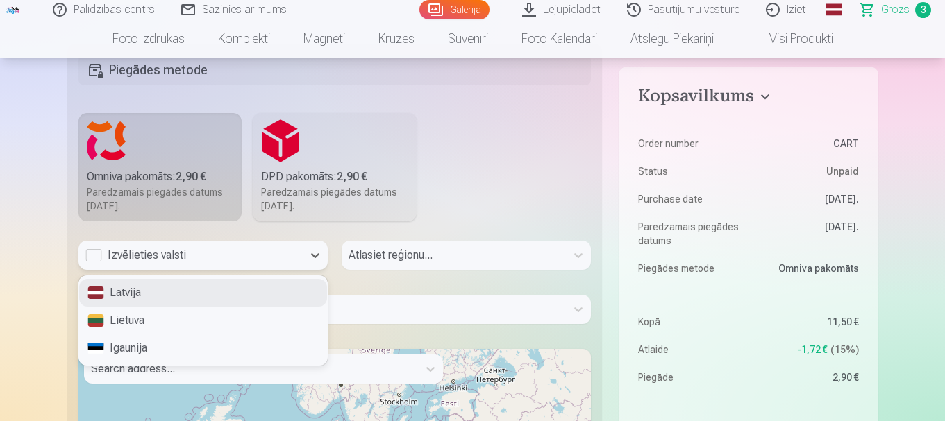
click at [112, 294] on div "Latvija" at bounding box center [203, 293] width 248 height 28
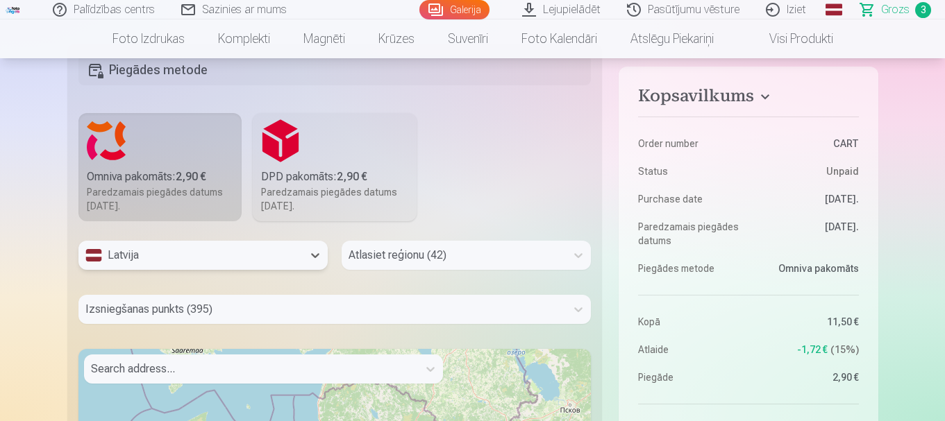
scroll to position [439, 0]
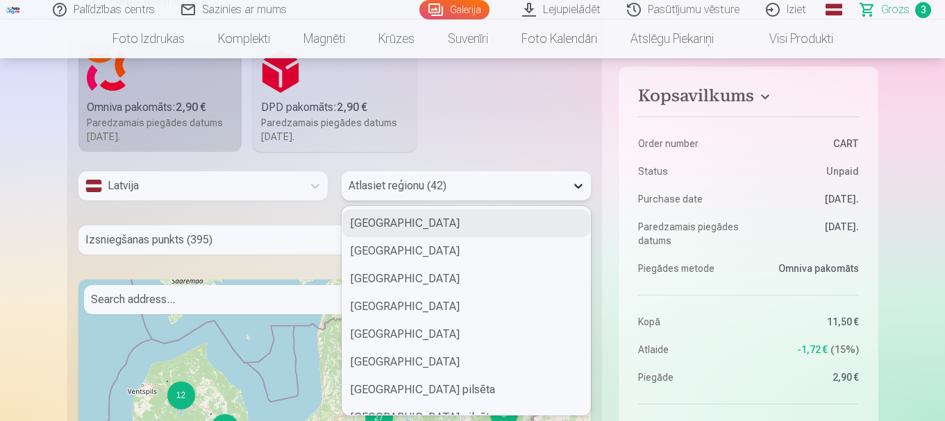
click at [580, 190] on icon at bounding box center [578, 186] width 14 height 14
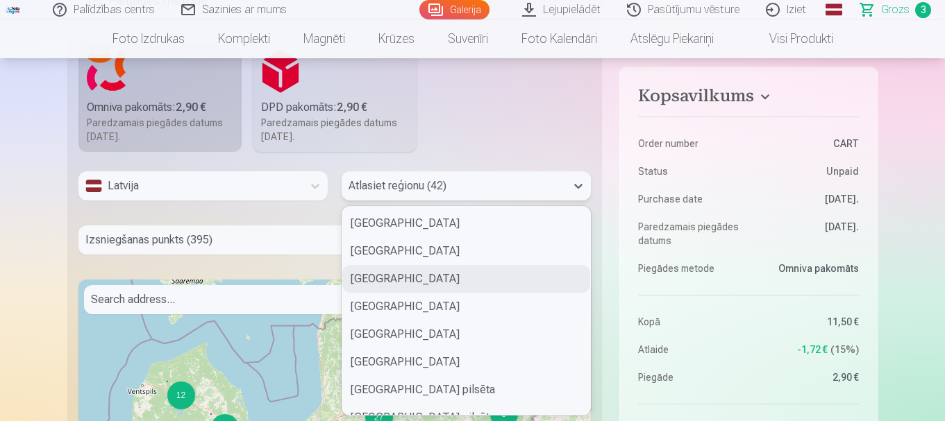
click at [433, 280] on div "Gulbenes novads" at bounding box center [466, 279] width 248 height 28
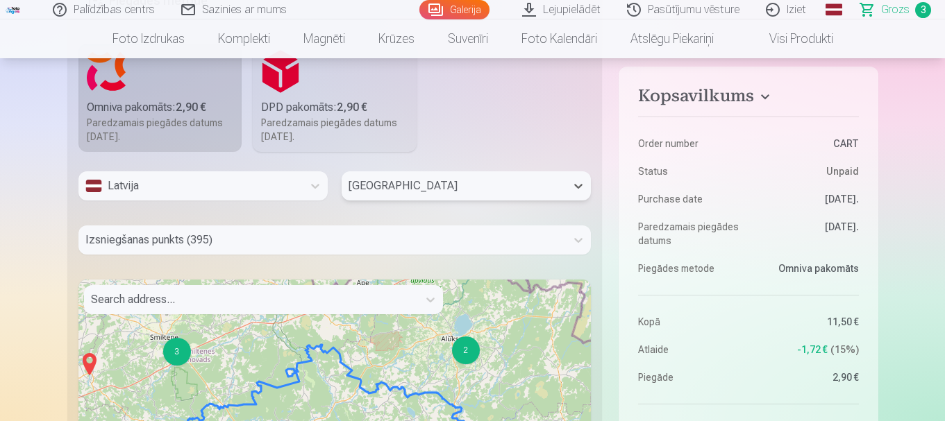
scroll to position [494, 0]
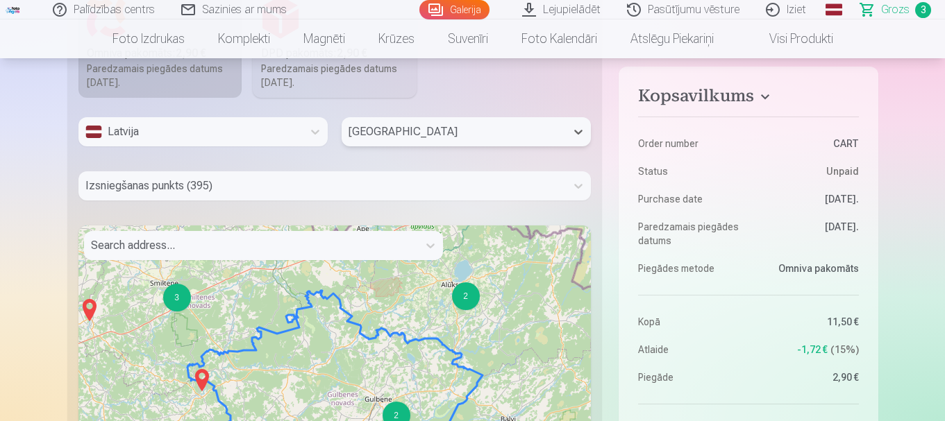
click at [321, 201] on div "Izsniegšanas punkts (395)" at bounding box center [334, 185] width 513 height 29
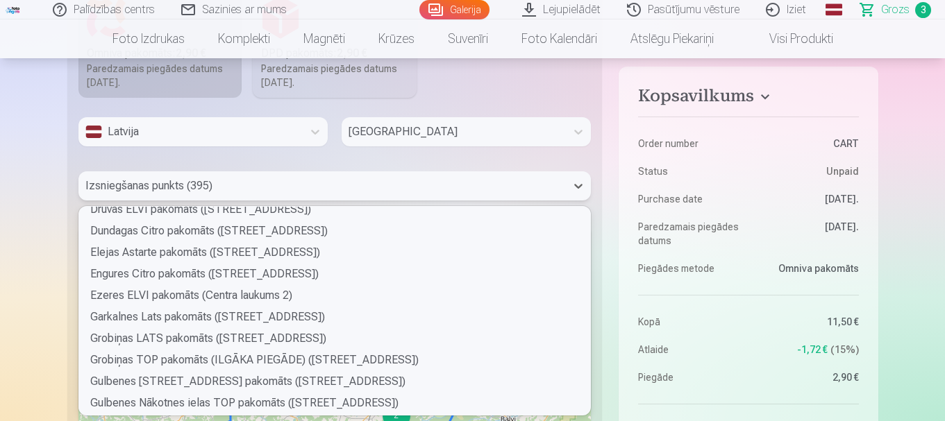
scroll to position [1134, 0]
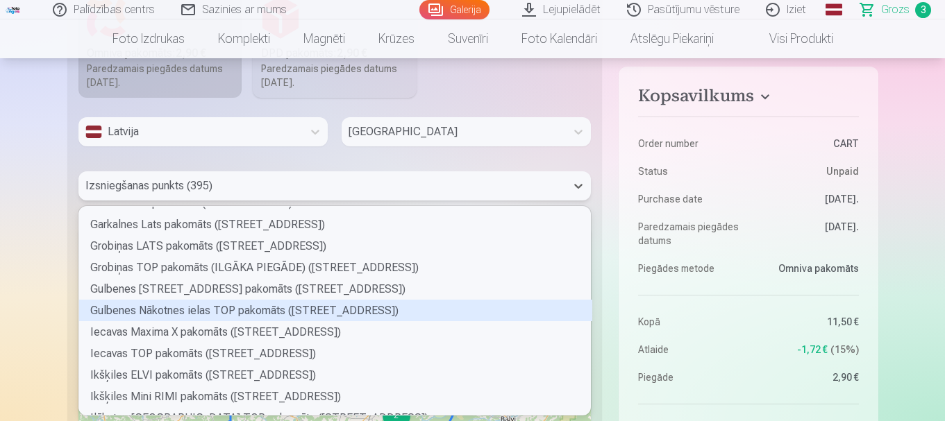
click at [151, 312] on div "Gulbenes Nākotnes ielas TOP pakomāts (Nākotnes iela 6)" at bounding box center [335, 311] width 513 height 22
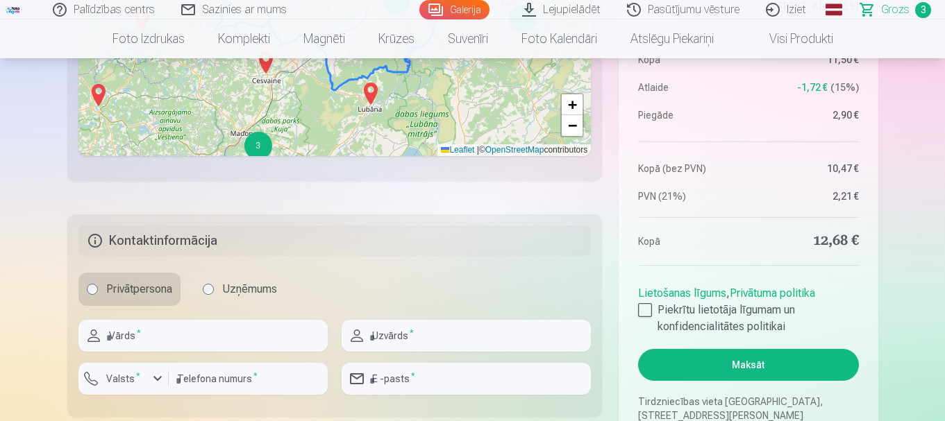
scroll to position [980, 0]
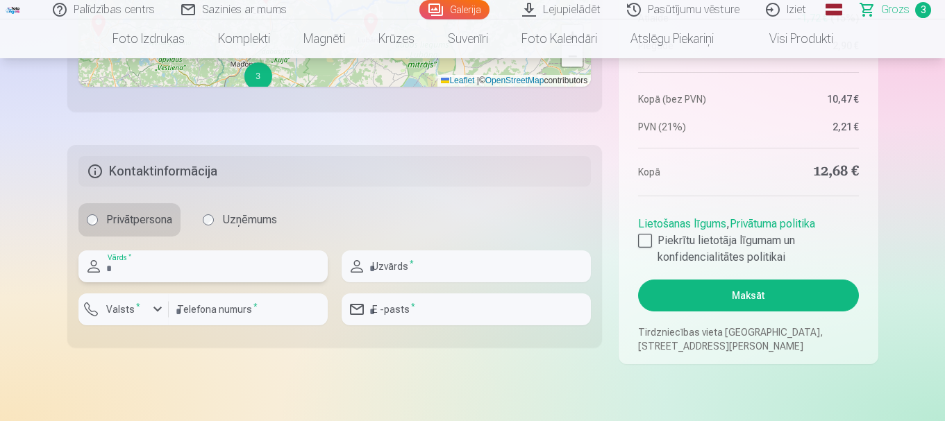
click at [262, 267] on input "text" at bounding box center [202, 267] width 249 height 32
type input "******"
click at [457, 269] on input "text" at bounding box center [466, 267] width 249 height 32
type input "*******"
click at [152, 306] on div "button" at bounding box center [157, 309] width 17 height 17
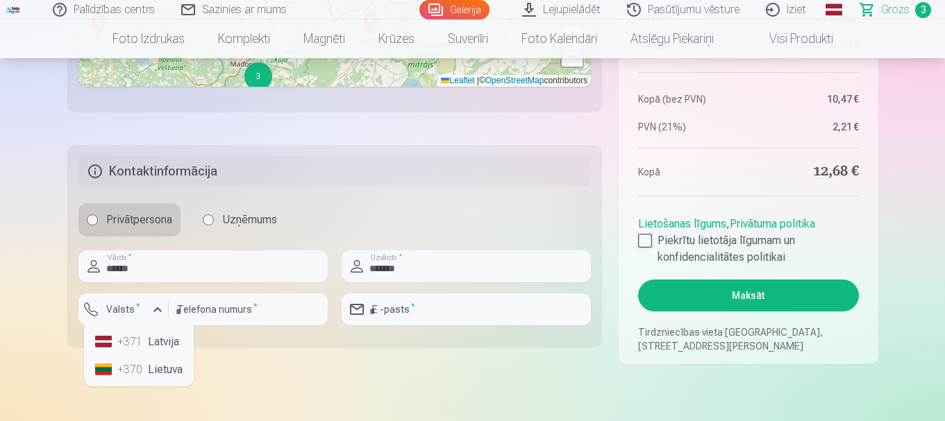
click at [151, 346] on li "+371 Latvija" at bounding box center [139, 342] width 99 height 28
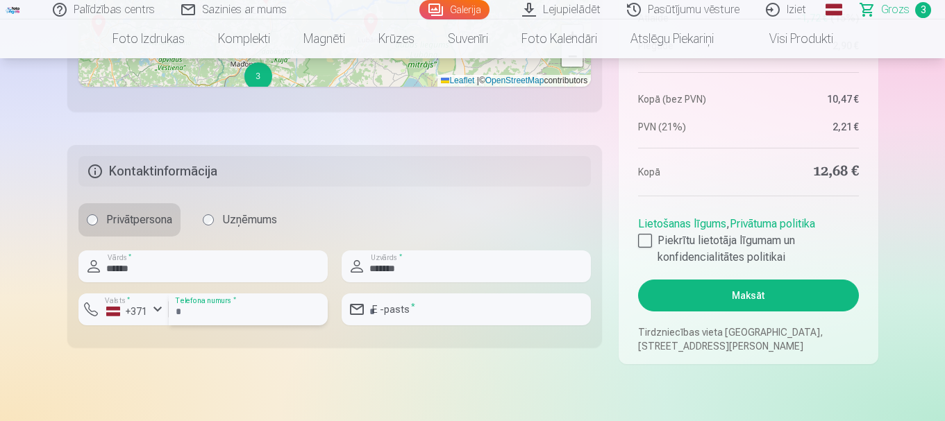
click at [233, 314] on input "number" at bounding box center [248, 310] width 159 height 32
type input "********"
click at [431, 318] on input "email" at bounding box center [466, 310] width 249 height 32
type input "**********"
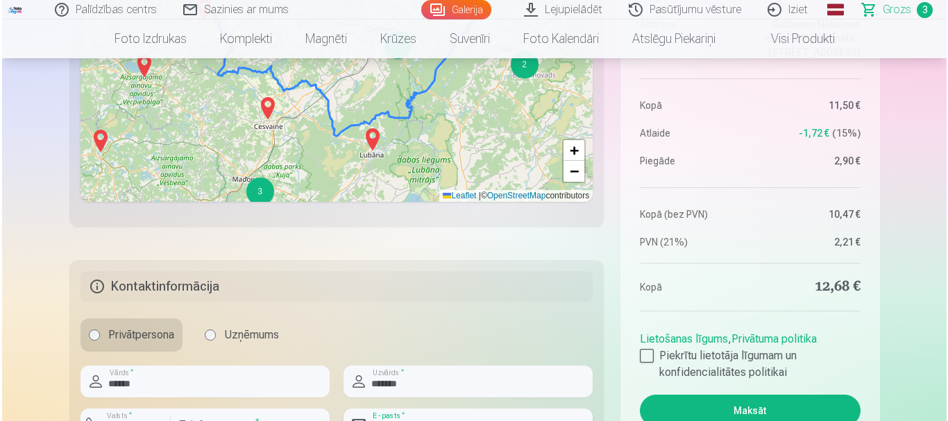
scroll to position [957, 0]
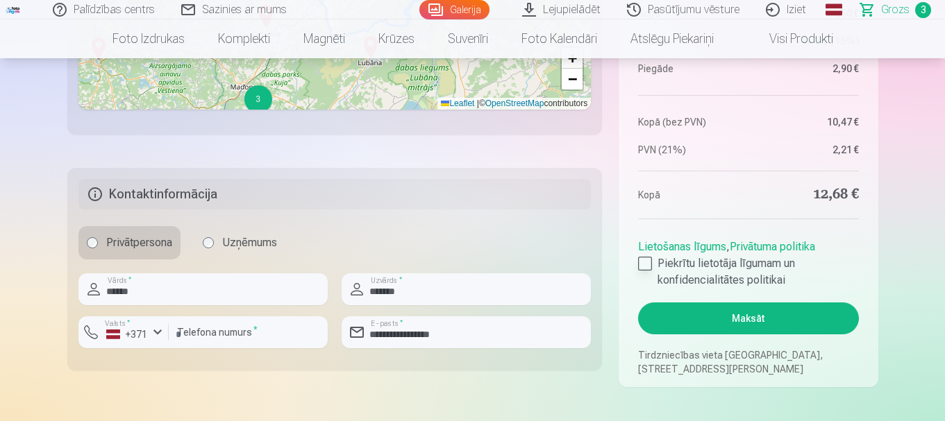
click at [645, 265] on div at bounding box center [645, 264] width 14 height 14
click at [785, 319] on button "Maksāt" at bounding box center [748, 319] width 220 height 32
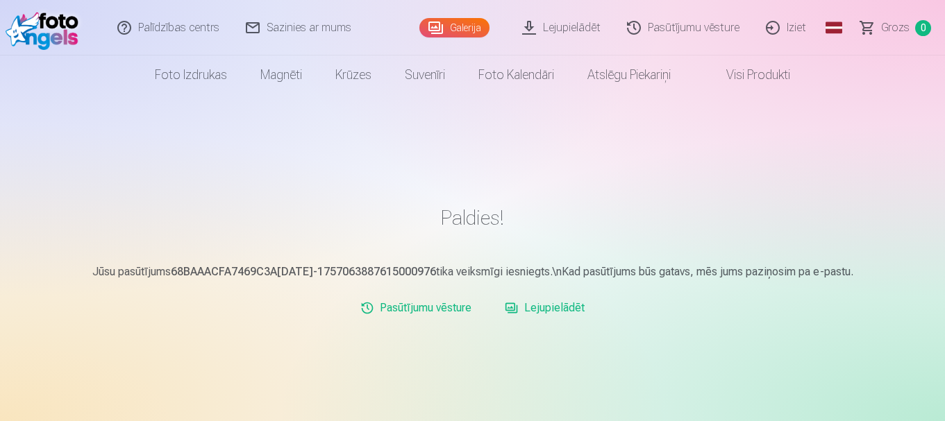
click at [798, 33] on link "Iziet" at bounding box center [786, 28] width 67 height 56
